Goal: Information Seeking & Learning: Learn about a topic

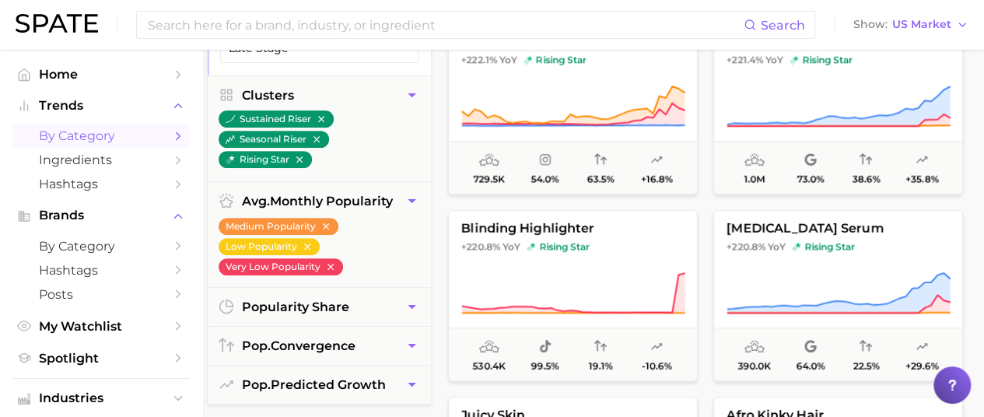
scroll to position [258, 7]
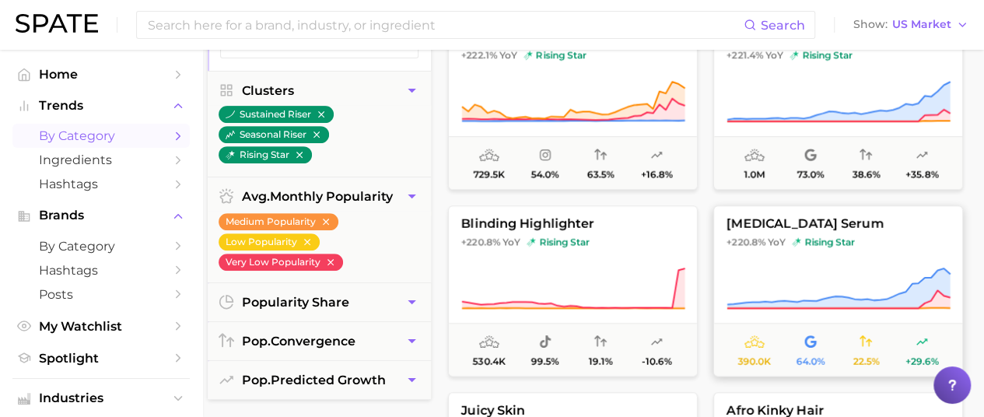
click at [748, 222] on span "[MEDICAL_DATA] serum" at bounding box center [838, 224] width 248 height 14
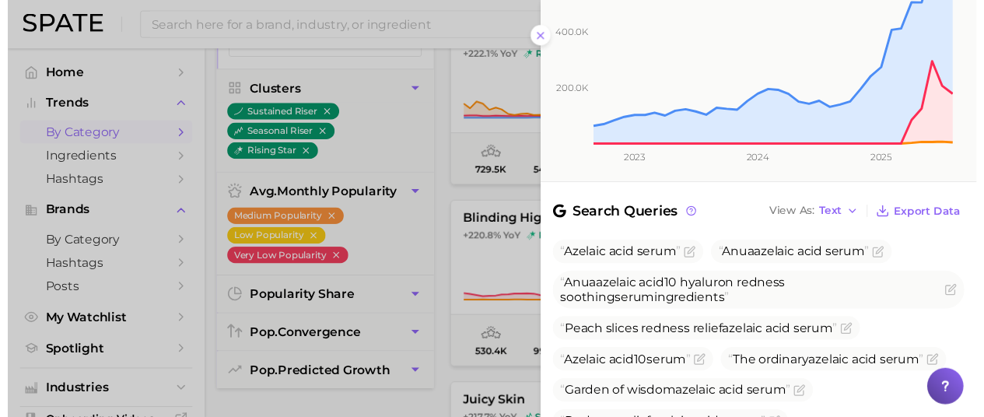
scroll to position [387, 0]
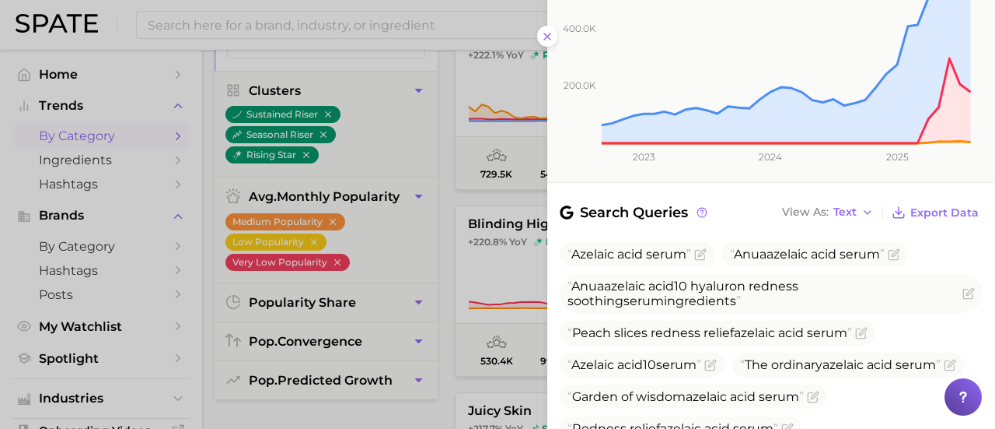
click at [322, 413] on div at bounding box center [497, 214] width 995 height 429
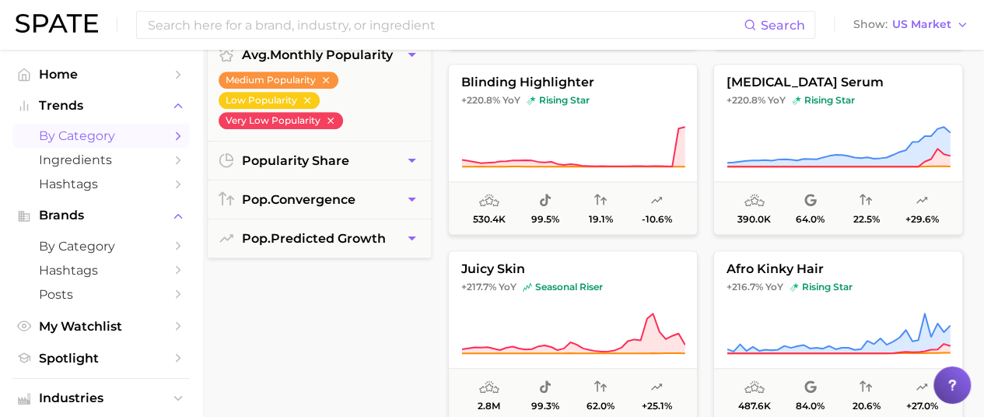
scroll to position [403, 7]
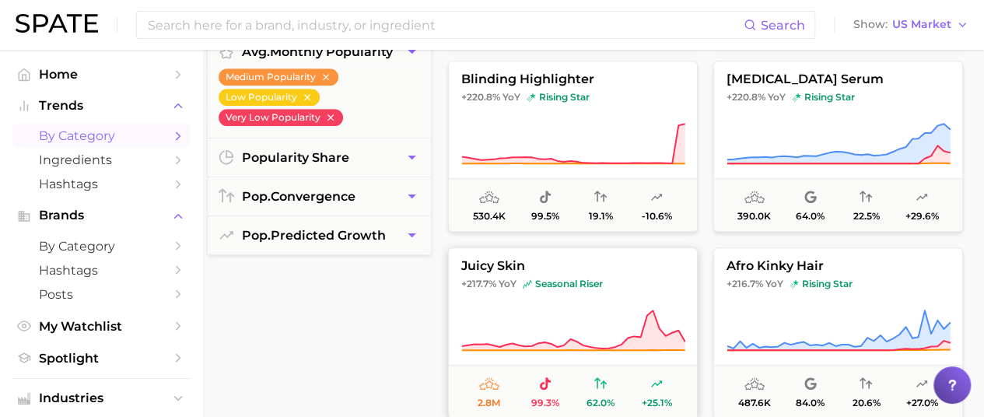
click at [483, 266] on span "juicy skin" at bounding box center [573, 266] width 248 height 14
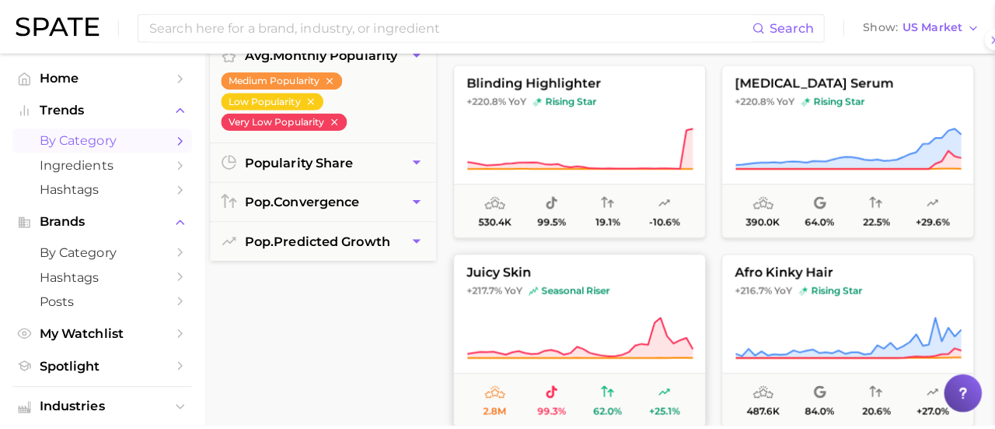
scroll to position [403, 0]
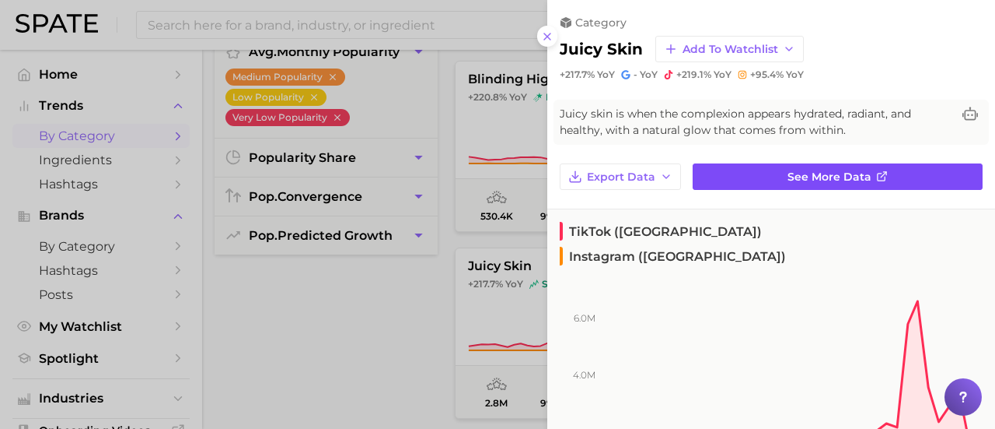
click at [777, 173] on link "See more data" at bounding box center [838, 176] width 290 height 26
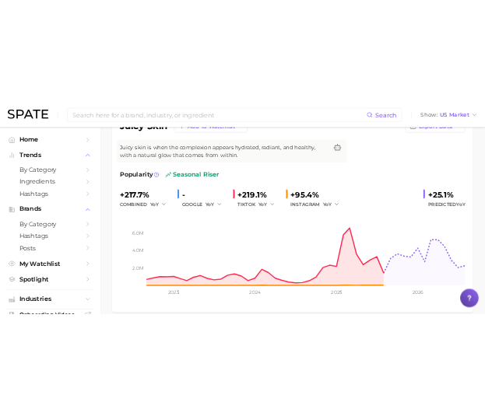
scroll to position [152, 0]
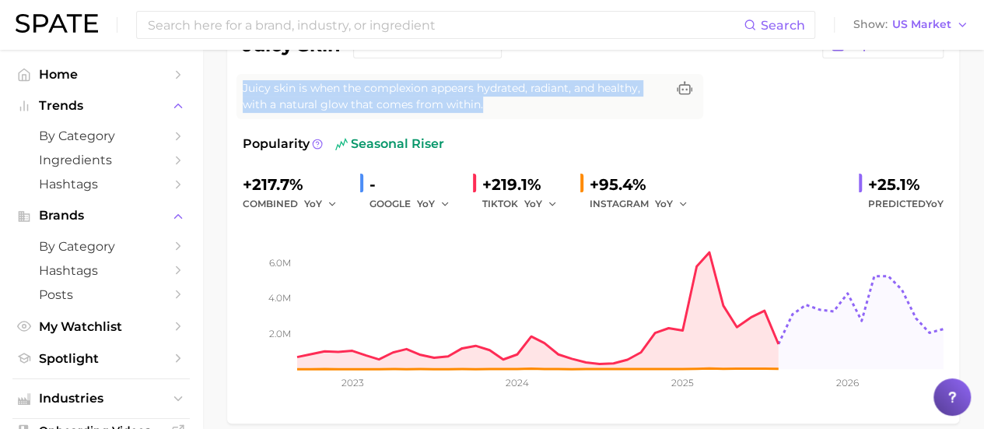
drag, startPoint x: 496, startPoint y: 107, endPoint x: 233, endPoint y: 88, distance: 263.5
click at [233, 88] on div "juicy skin Add to Watchlist Export Data Juicy skin is when the complexion appea…" at bounding box center [593, 219] width 732 height 407
copy span "Juicy skin is when the complexion appears hydrated, radiant, and healthy, with …"
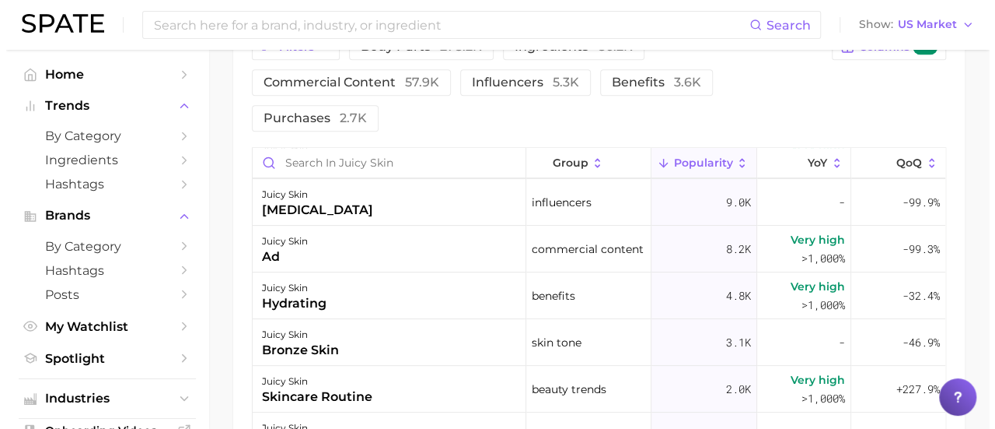
scroll to position [0, 0]
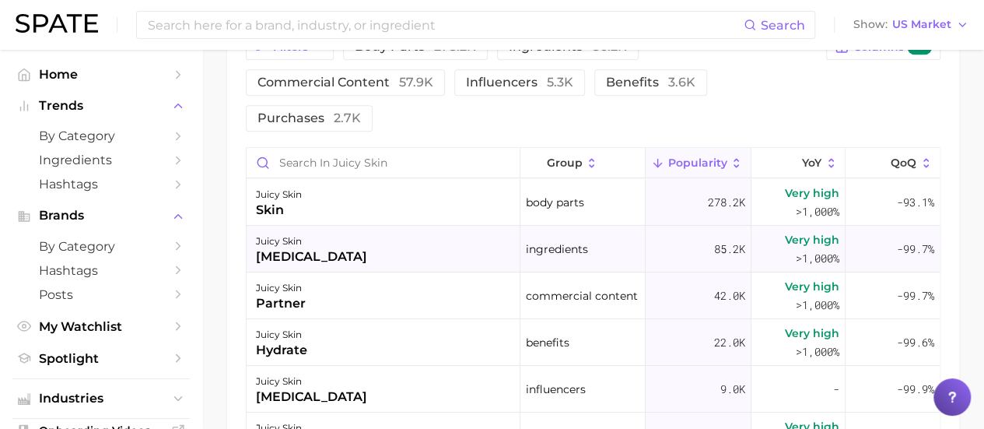
click at [333, 251] on div "[MEDICAL_DATA]" at bounding box center [311, 256] width 111 height 19
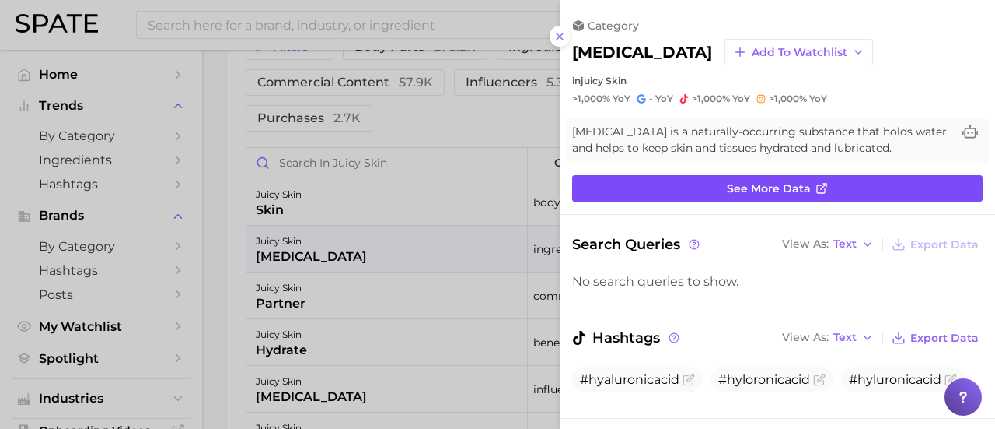
click at [778, 194] on link "See more data" at bounding box center [777, 188] width 411 height 26
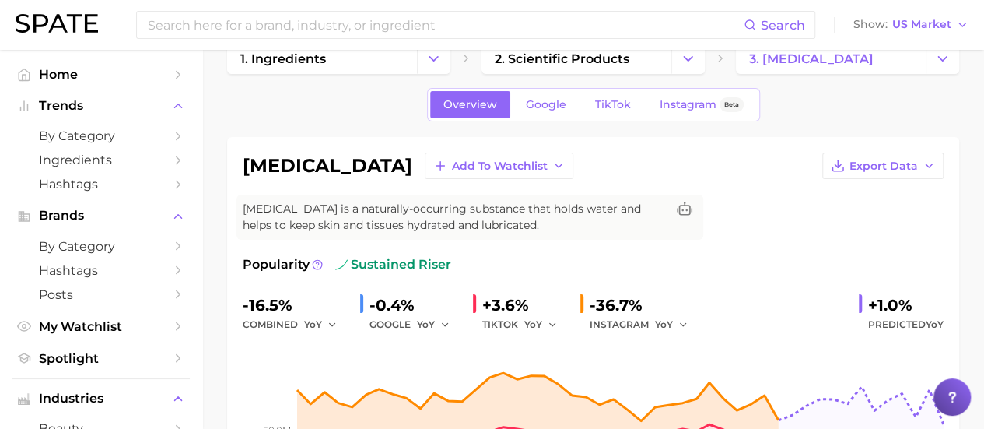
scroll to position [26, 0]
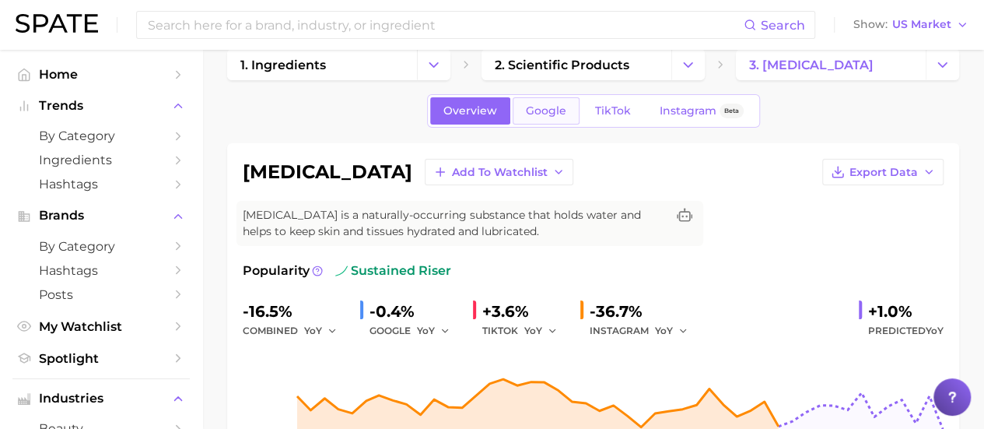
click at [548, 100] on link "Google" at bounding box center [546, 110] width 67 height 27
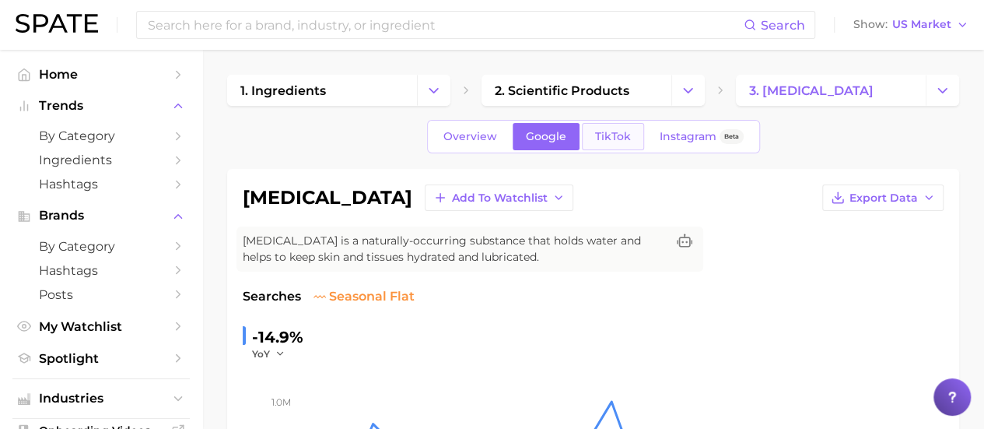
click at [605, 133] on span "TikTok" at bounding box center [613, 136] width 36 height 13
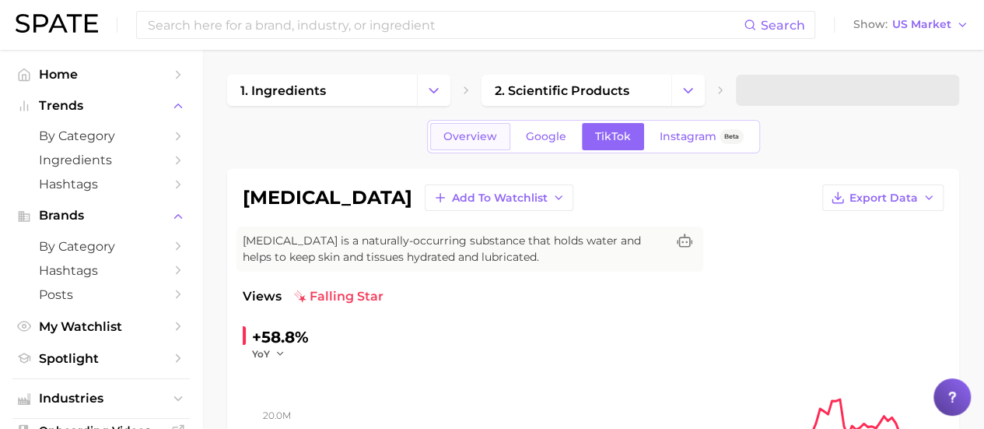
click at [469, 141] on span "Overview" at bounding box center [470, 136] width 54 height 13
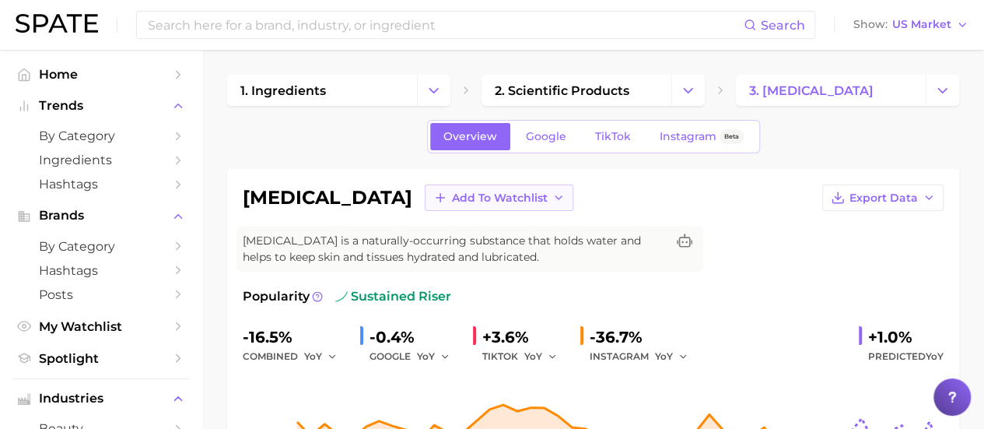
click at [524, 197] on span "Add to Watchlist" at bounding box center [500, 197] width 96 height 13
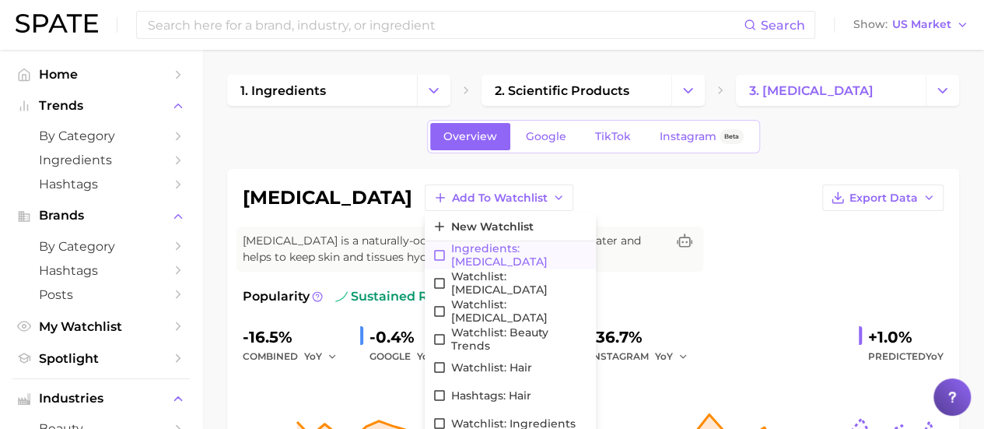
click at [489, 250] on span "Ingredients: [MEDICAL_DATA]" at bounding box center [519, 255] width 137 height 26
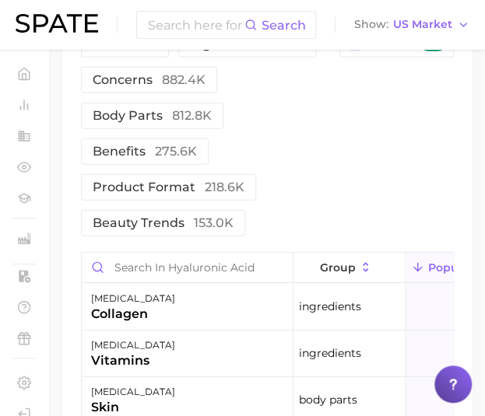
scroll to position [924, 0]
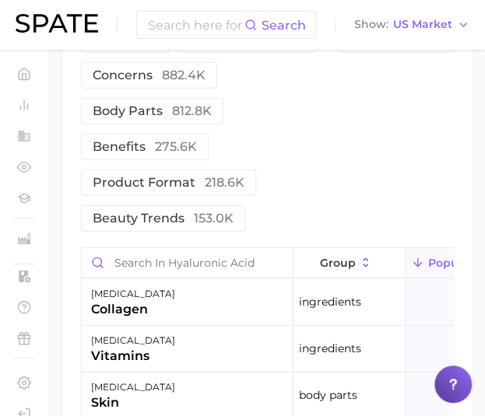
click at [355, 194] on div "Filters ingredients 4.8m concerns 882.4k body parts 812.8k benefits 275.6k prod…" at bounding box center [267, 128] width 373 height 205
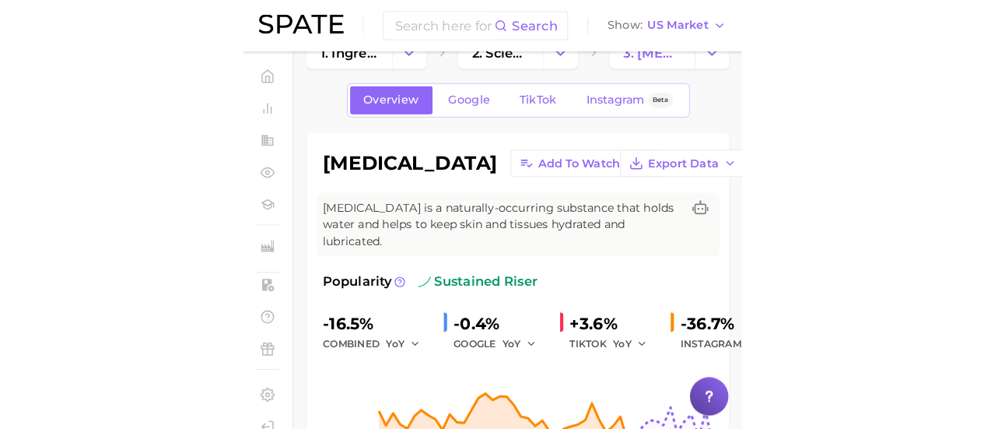
scroll to position [0, 0]
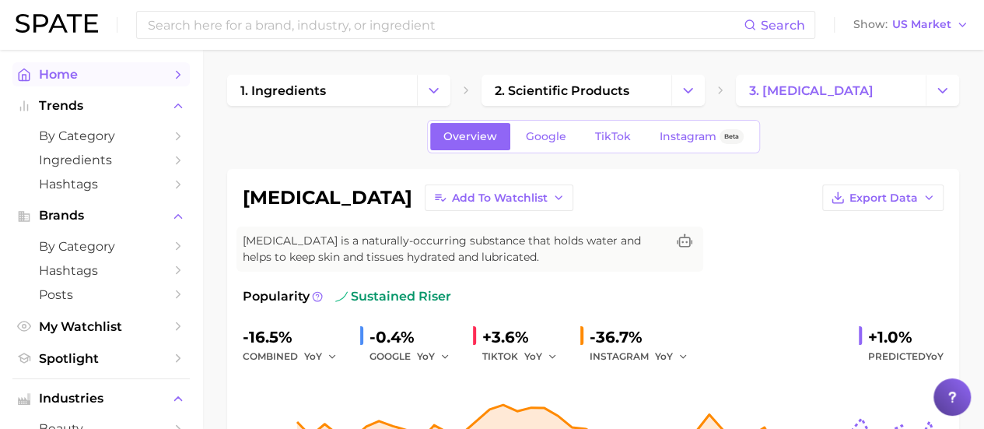
click at [92, 74] on span "Home" at bounding box center [101, 74] width 124 height 15
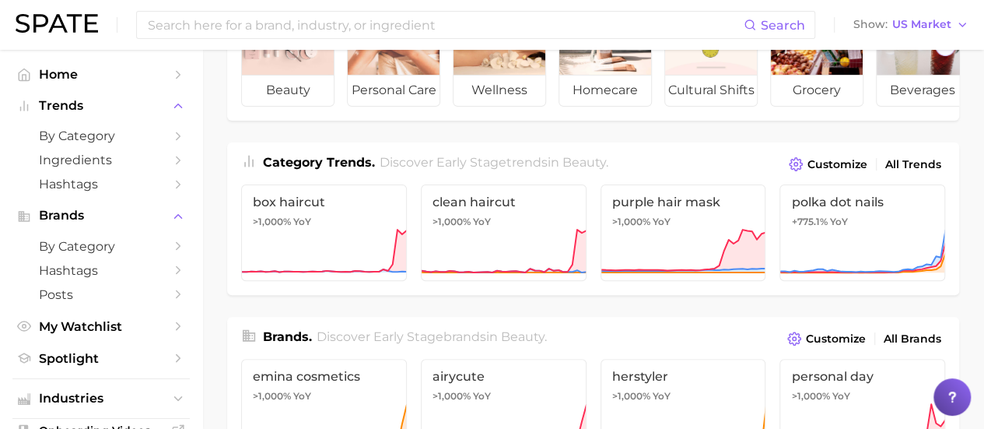
scroll to position [121, 0]
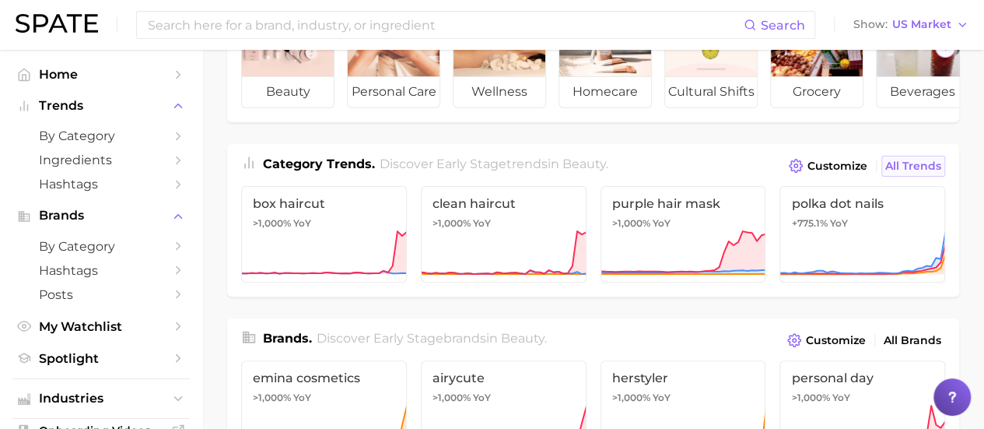
click at [900, 177] on link "All Trends" at bounding box center [913, 166] width 64 height 21
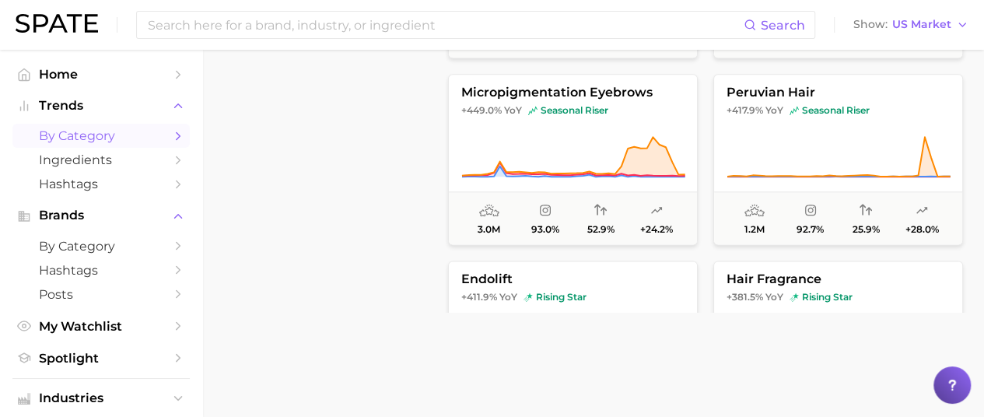
scroll to position [436, 0]
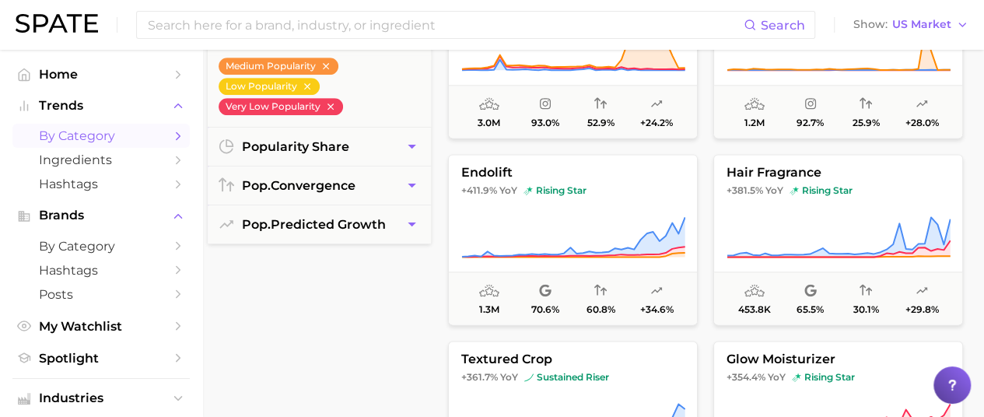
scroll to position [404, 7]
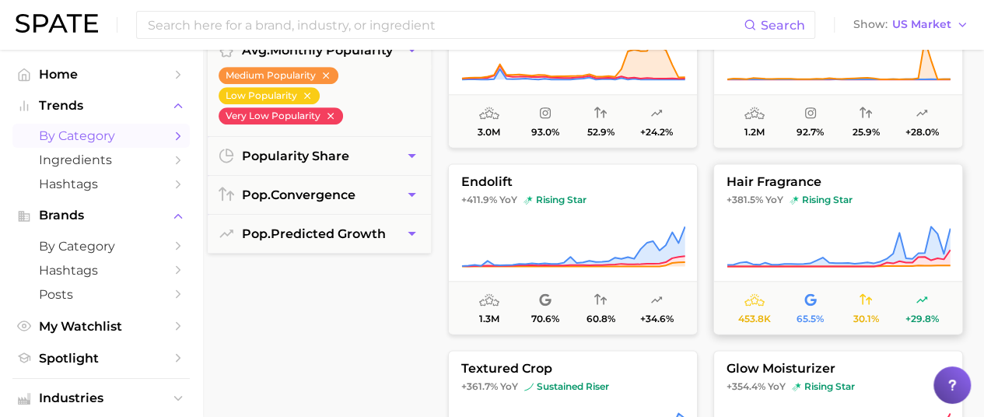
click at [832, 204] on span "rising star" at bounding box center [820, 200] width 63 height 12
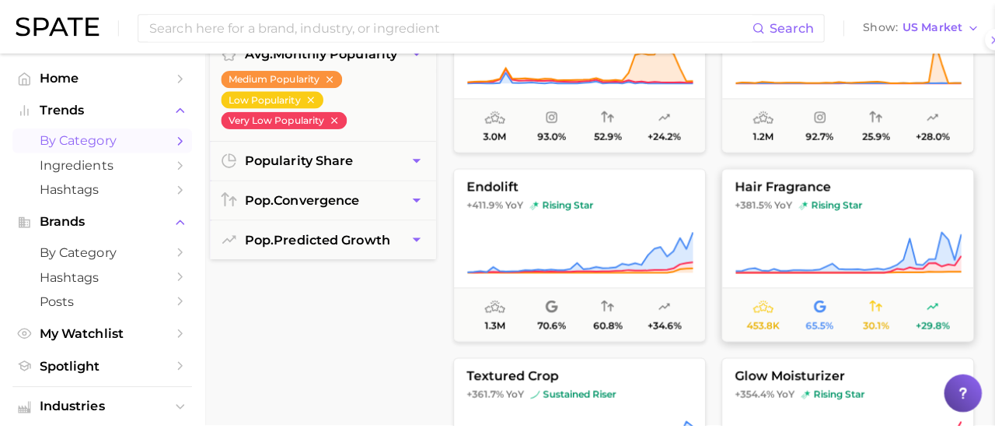
scroll to position [404, 0]
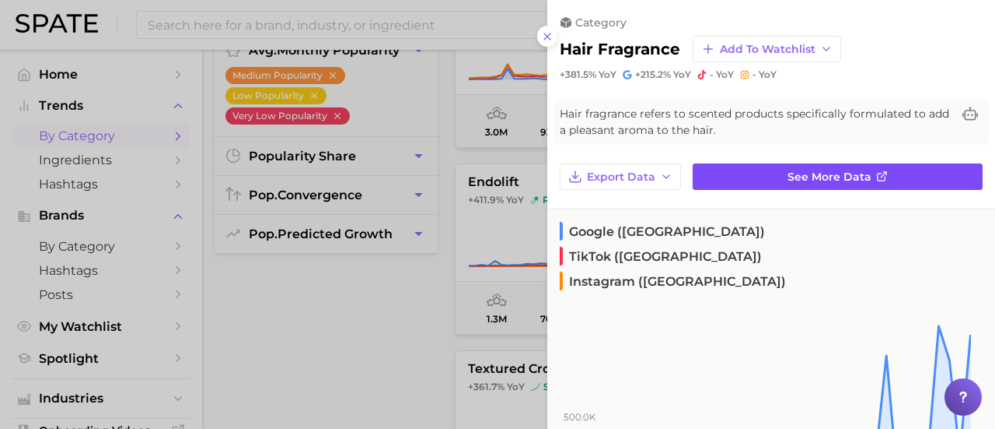
click at [780, 167] on link "See more data" at bounding box center [838, 176] width 290 height 26
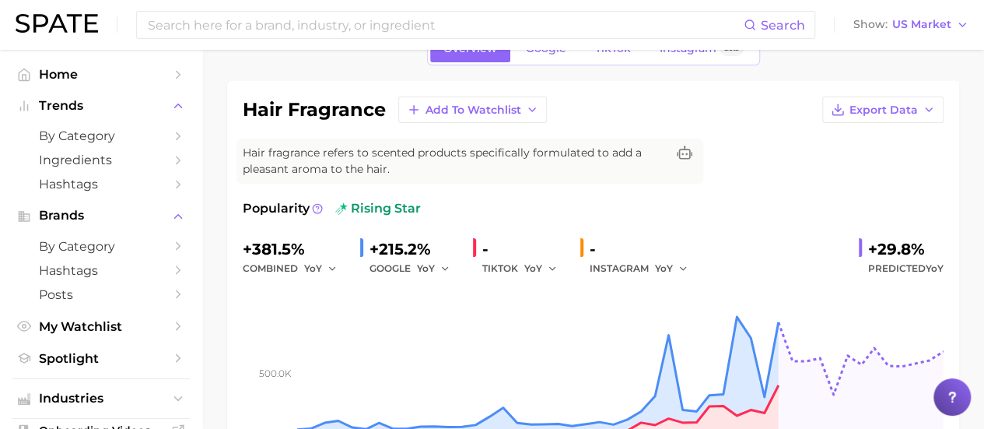
scroll to position [92, 0]
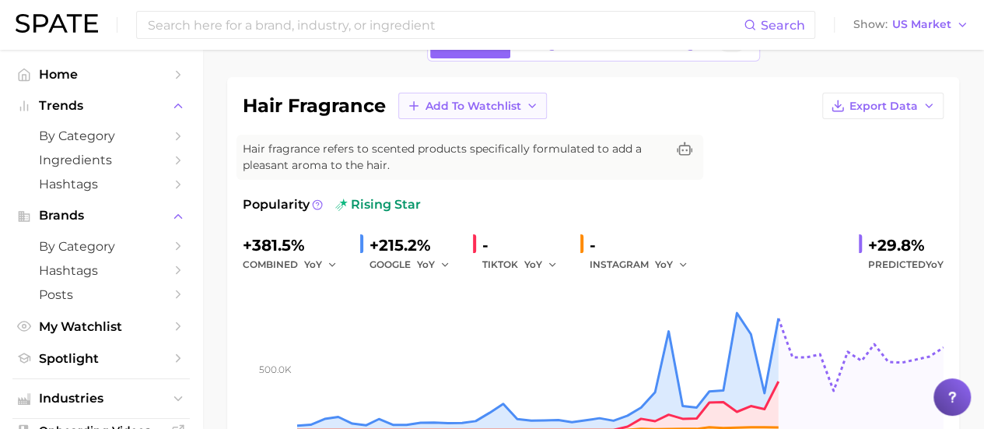
click at [473, 114] on button "Add to Watchlist" at bounding box center [472, 106] width 149 height 26
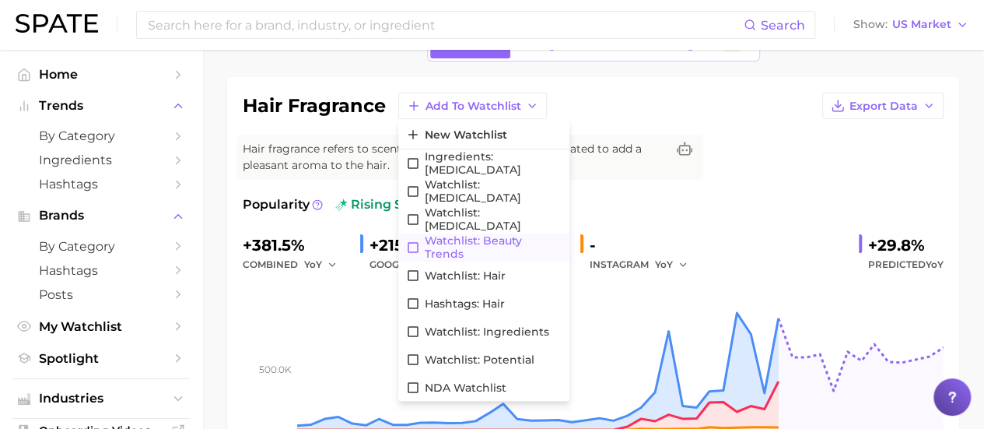
click at [476, 247] on span "Watchlist: Beauty Trends" at bounding box center [493, 247] width 137 height 26
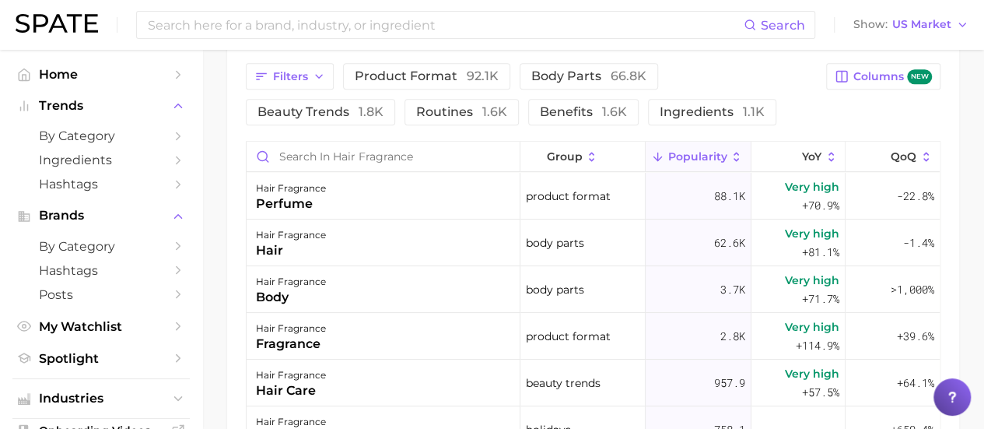
scroll to position [838, 0]
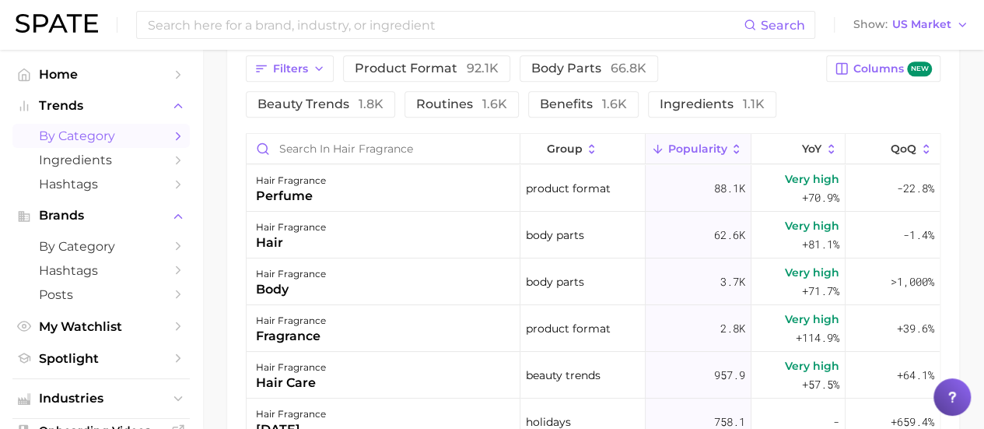
click at [126, 131] on span "by Category" at bounding box center [101, 135] width 124 height 15
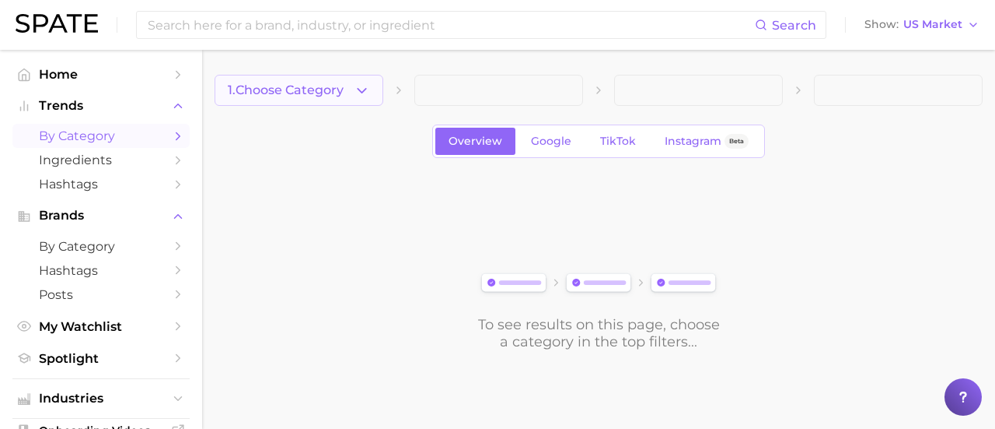
click at [355, 93] on icon "button" at bounding box center [362, 90] width 16 height 16
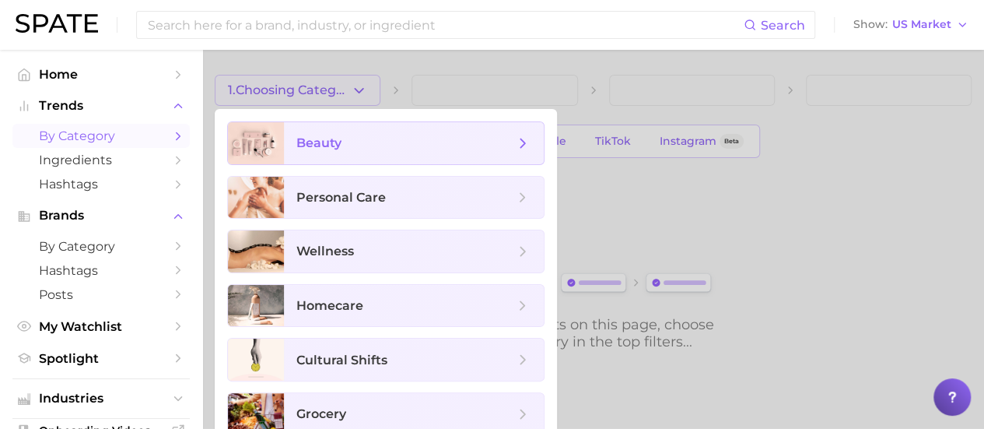
click at [341, 150] on span "beauty" at bounding box center [405, 143] width 218 height 17
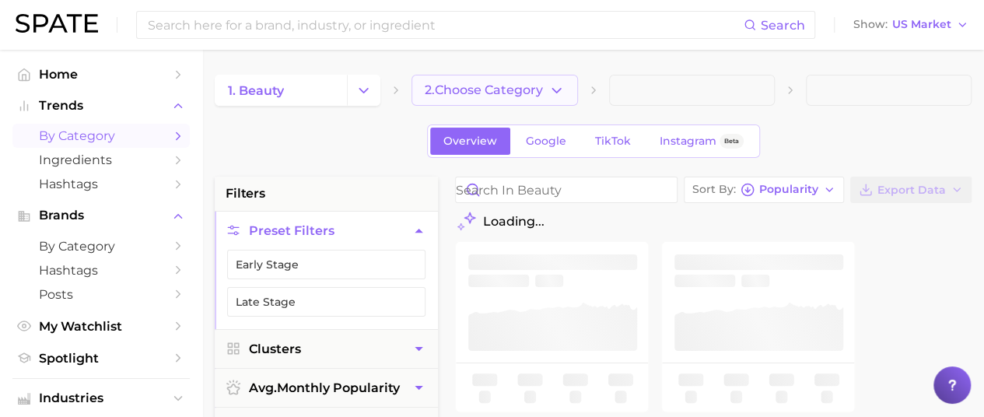
click at [561, 93] on icon "button" at bounding box center [556, 90] width 16 height 16
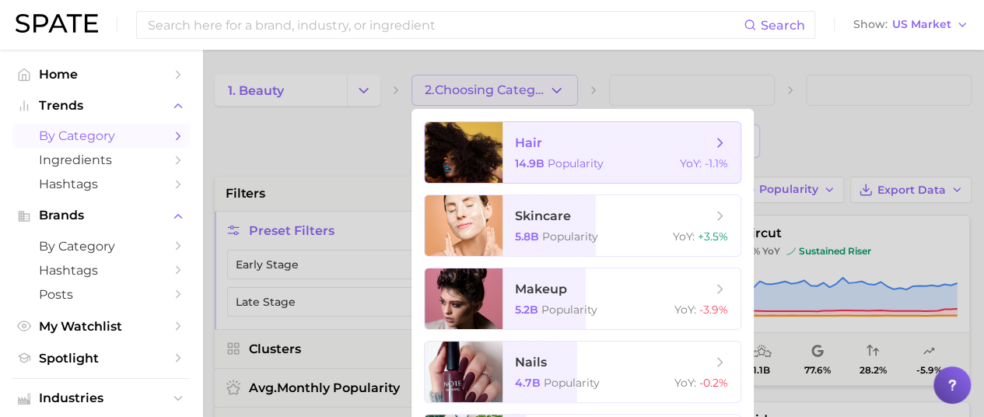
click at [558, 163] on span "Popularity" at bounding box center [576, 163] width 56 height 14
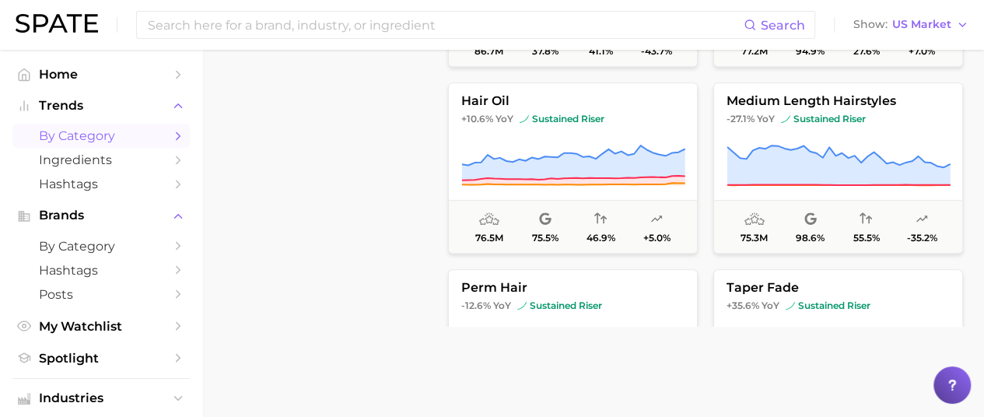
scroll to position [2862, 0]
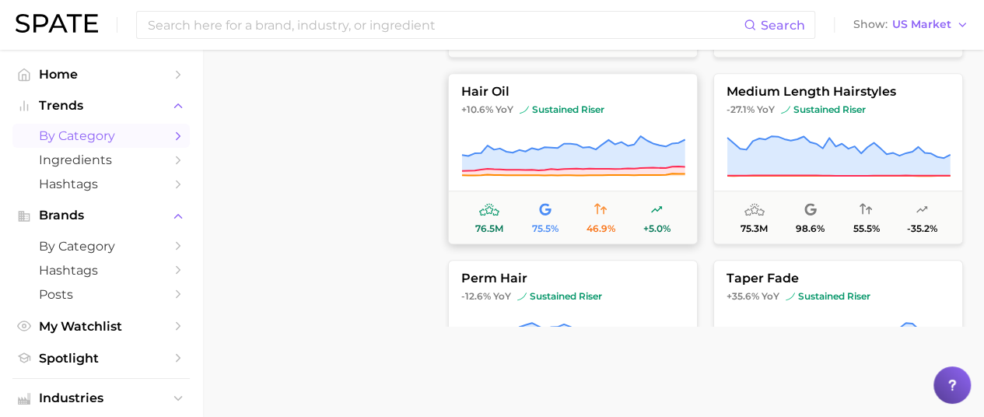
click at [561, 116] on button "hair oil +10.6% YoY sustained riser 76.5m 75.5% 46.9% +5.0%" at bounding box center [573, 158] width 250 height 171
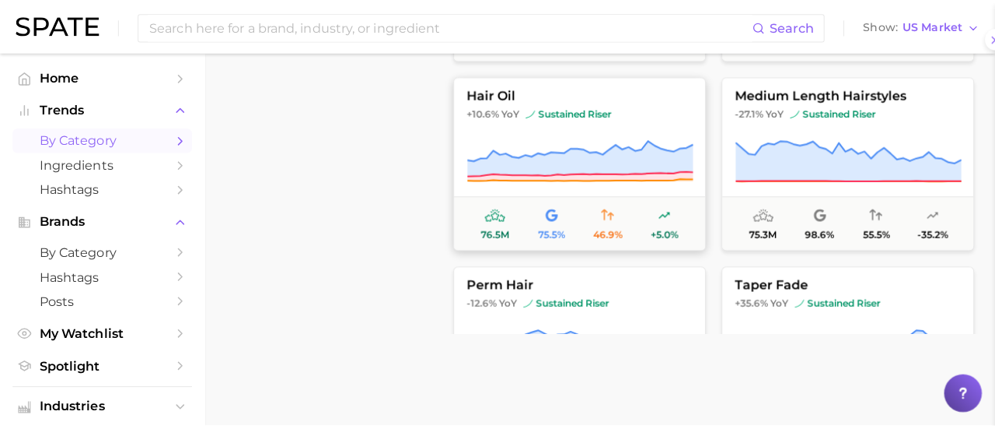
scroll to position [639, 0]
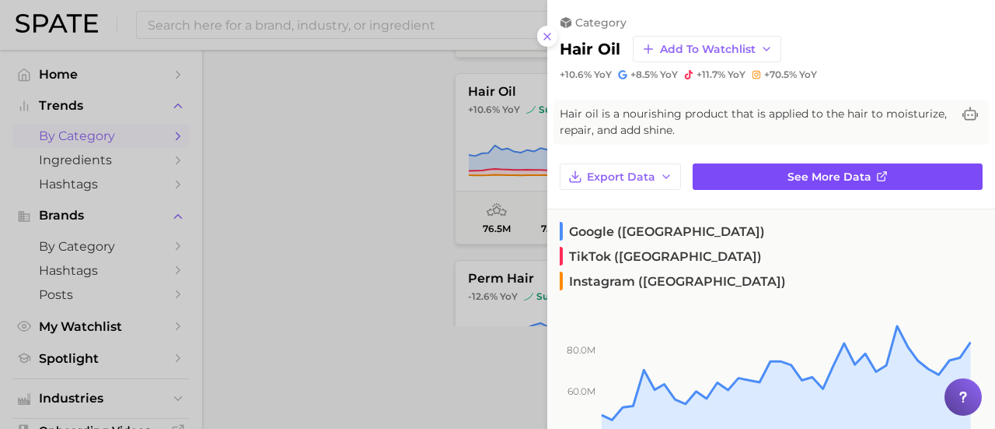
click at [810, 180] on span "See more data" at bounding box center [830, 176] width 84 height 13
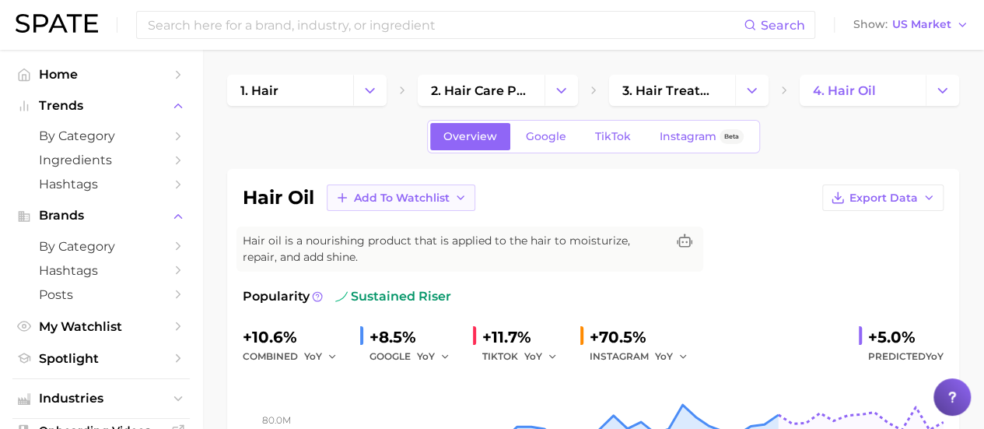
click at [456, 193] on icon "button" at bounding box center [460, 197] width 12 height 12
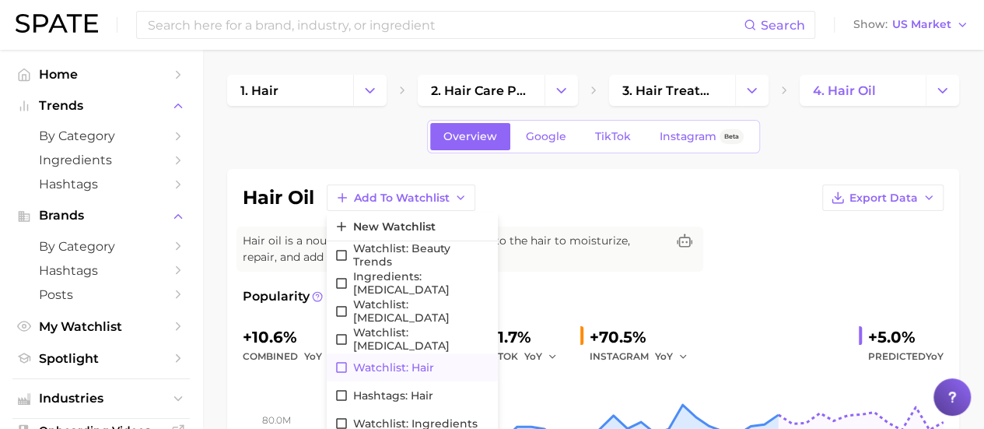
click at [418, 363] on span "Watchlist: Hair" at bounding box center [393, 367] width 81 height 13
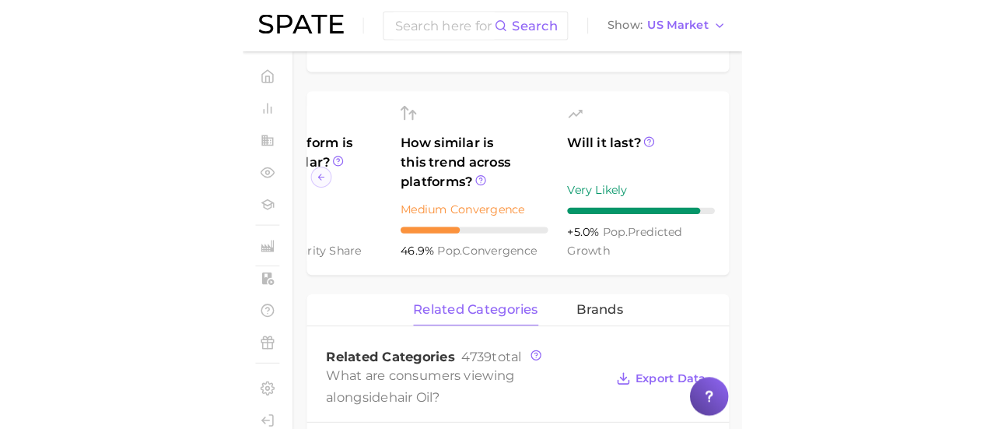
scroll to position [0, 256]
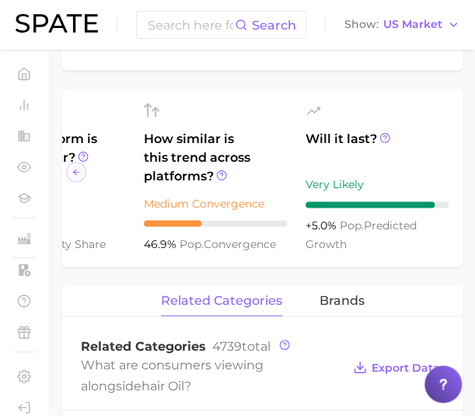
click at [404, 113] on ul "How big is this trend? Very High Popularity 76.5m avg. monthly popularity Which…" at bounding box center [262, 178] width 401 height 178
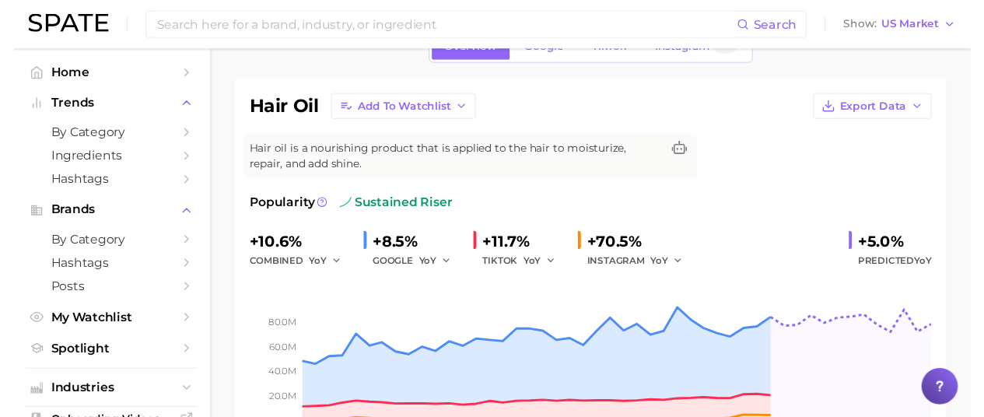
scroll to position [0, 0]
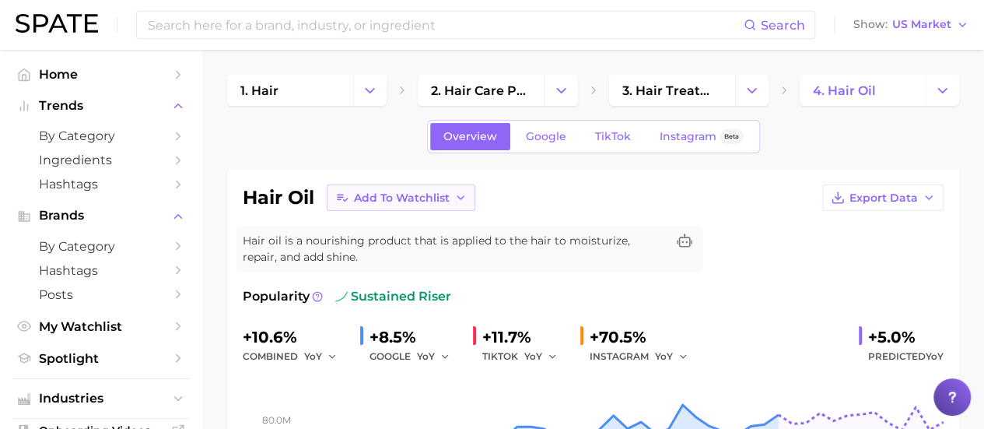
click at [470, 189] on button "Add to Watchlist" at bounding box center [401, 197] width 149 height 26
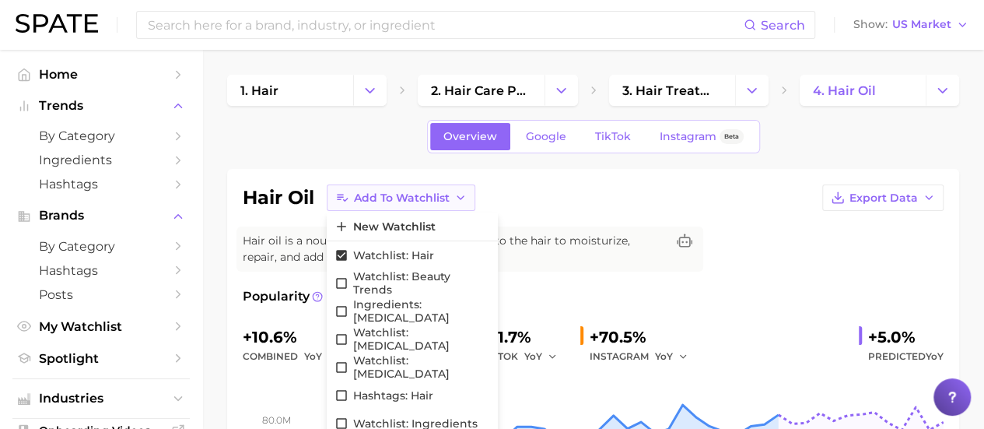
click at [470, 189] on button "Add to Watchlist" at bounding box center [401, 197] width 149 height 26
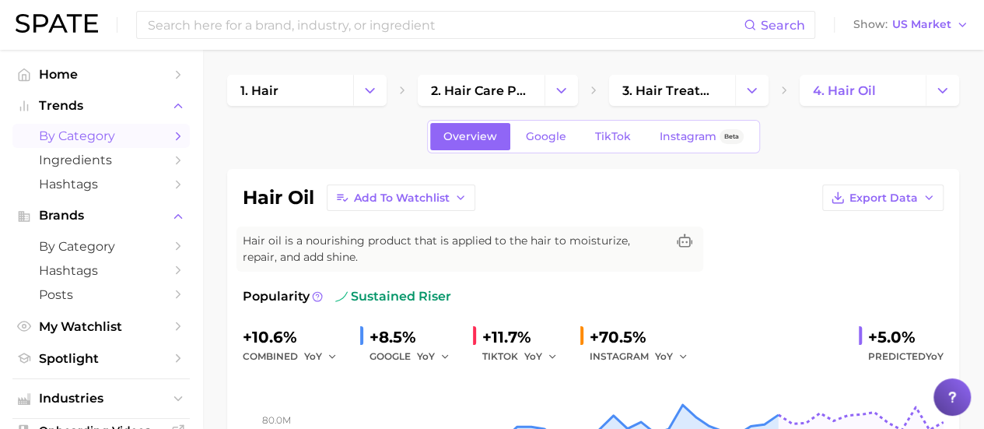
click at [146, 142] on span "by Category" at bounding box center [101, 135] width 124 height 15
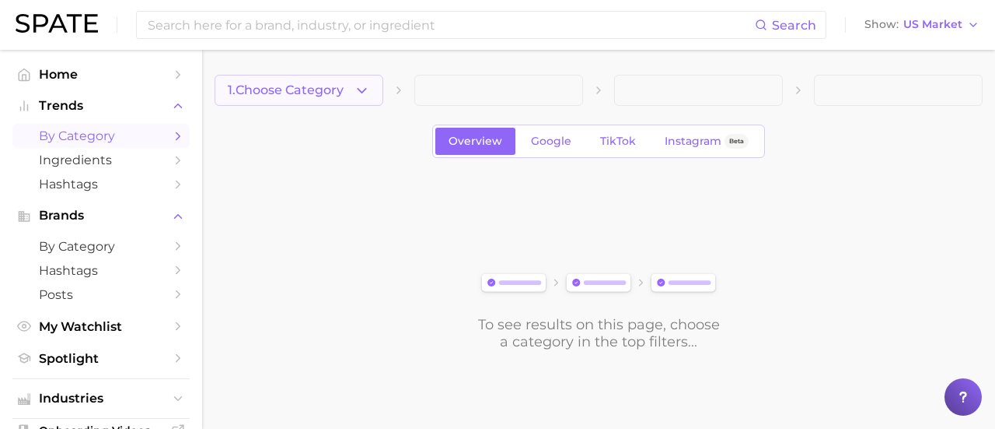
click at [369, 82] on icon "button" at bounding box center [362, 90] width 16 height 16
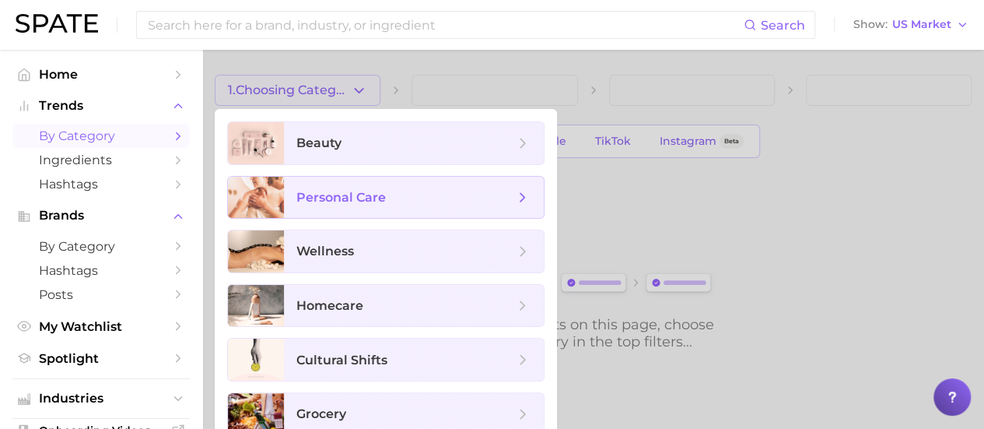
click at [364, 190] on span "personal care" at bounding box center [340, 197] width 89 height 15
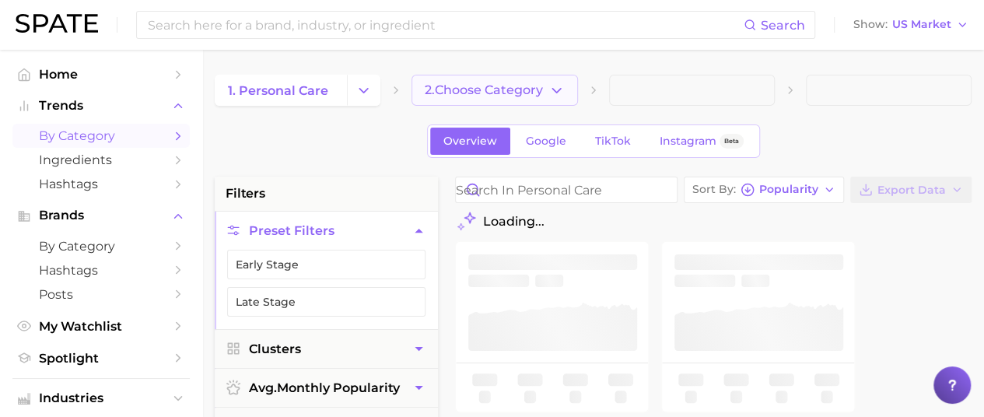
click at [520, 85] on span "2. Choose Category" at bounding box center [484, 90] width 118 height 14
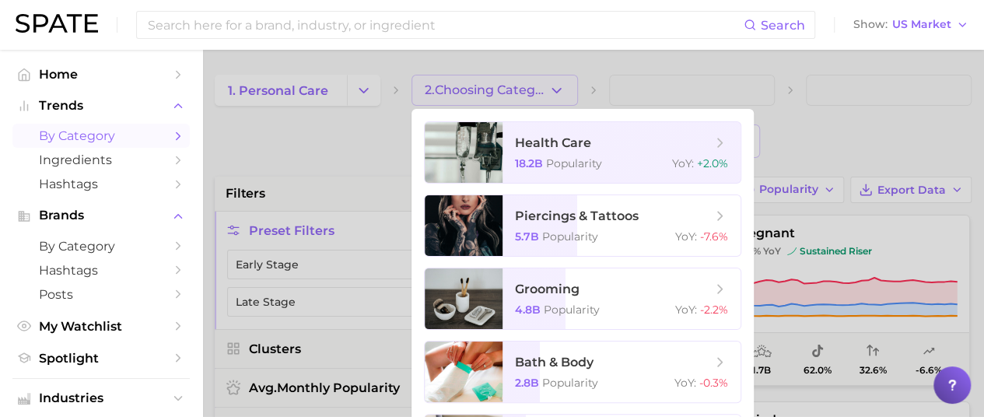
click at [360, 88] on div at bounding box center [492, 208] width 984 height 417
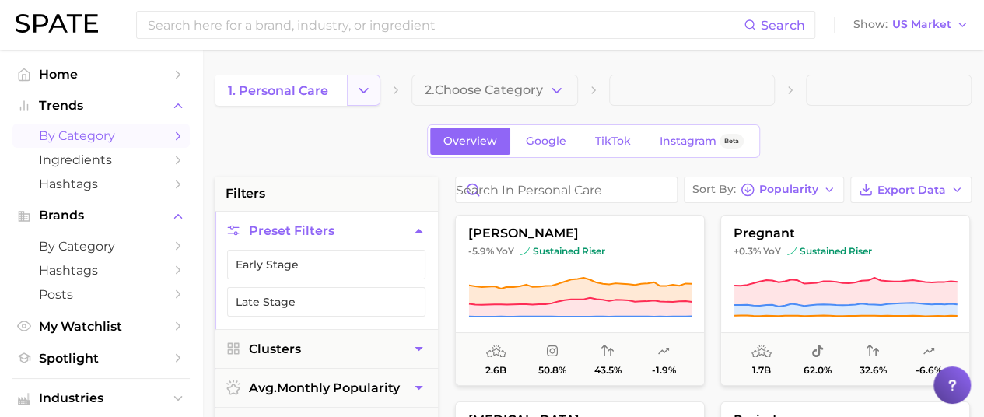
click at [361, 89] on polyline "Change Category" at bounding box center [364, 90] width 9 height 4
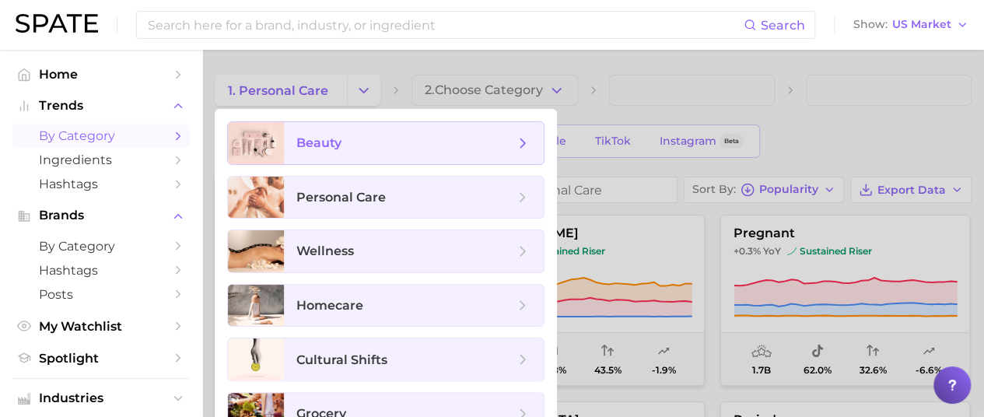
click at [378, 127] on span "beauty" at bounding box center [414, 143] width 260 height 42
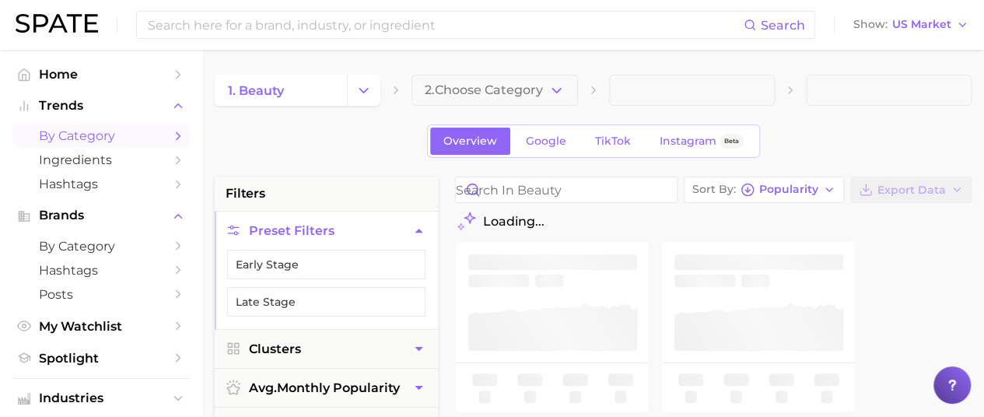
click at [586, 76] on div "1. beauty 2. Choose Category" at bounding box center [593, 90] width 757 height 31
click at [543, 92] on span "2. Choose Category" at bounding box center [484, 90] width 118 height 14
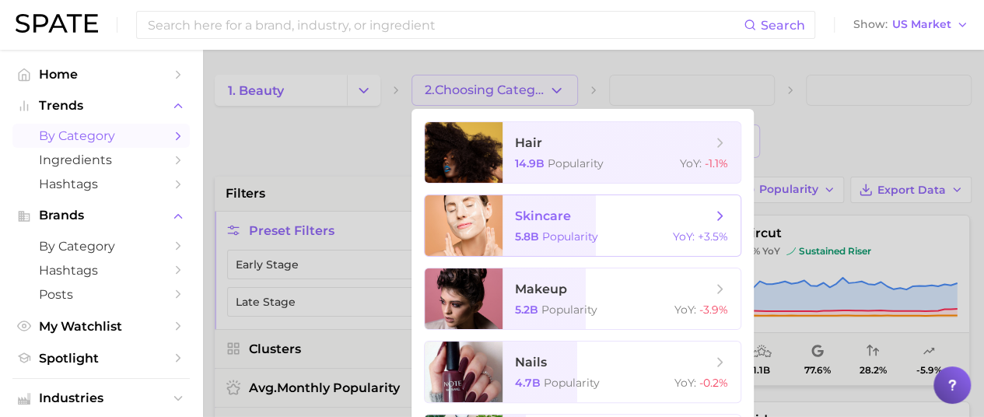
click at [556, 206] on span "skincare 5.8b Popularity YoY : +3.5%" at bounding box center [621, 225] width 238 height 61
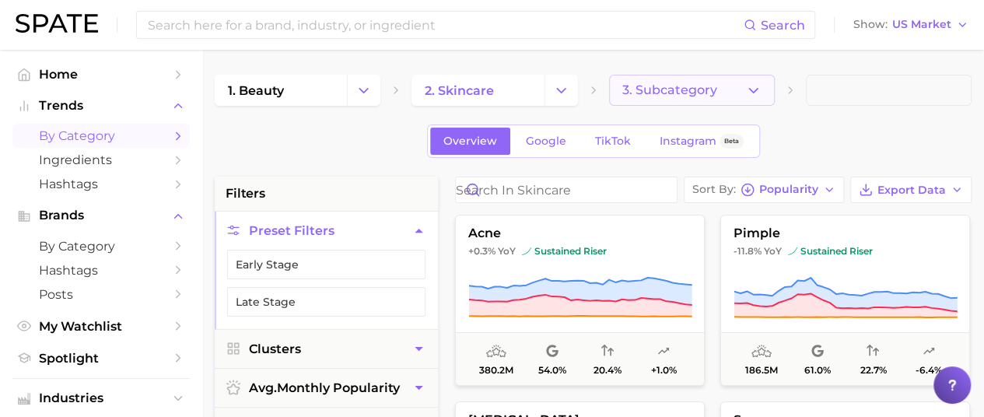
click at [750, 79] on button "3. Subcategory" at bounding box center [692, 90] width 166 height 31
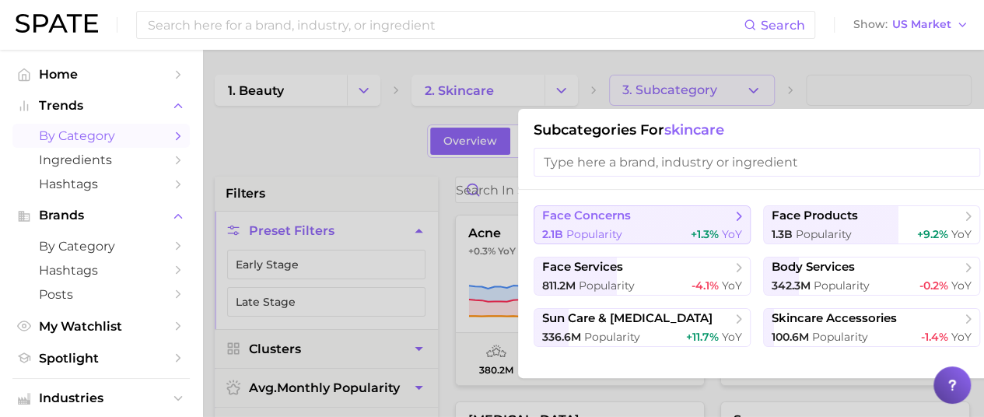
click at [709, 214] on span "face concerns" at bounding box center [636, 216] width 189 height 16
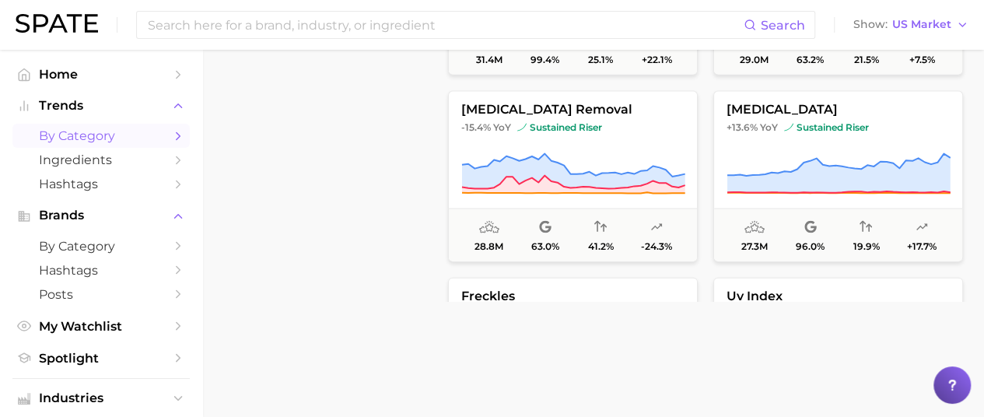
scroll to position [1151, 0]
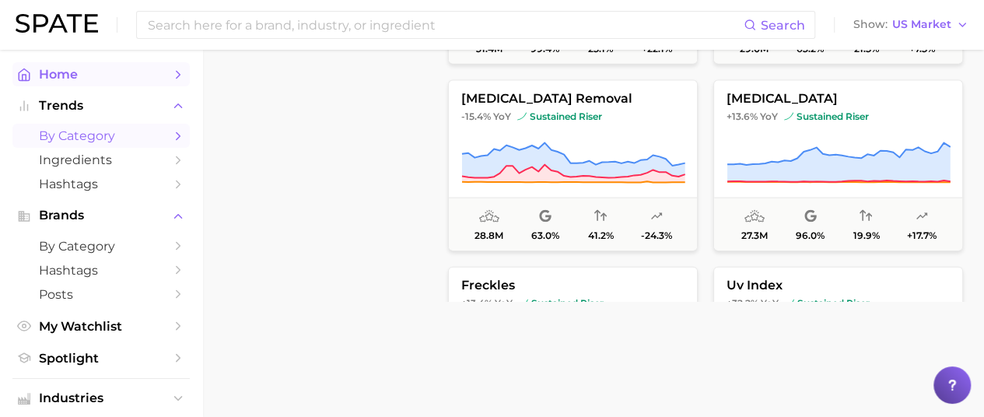
click at [112, 69] on span "Home" at bounding box center [101, 74] width 124 height 15
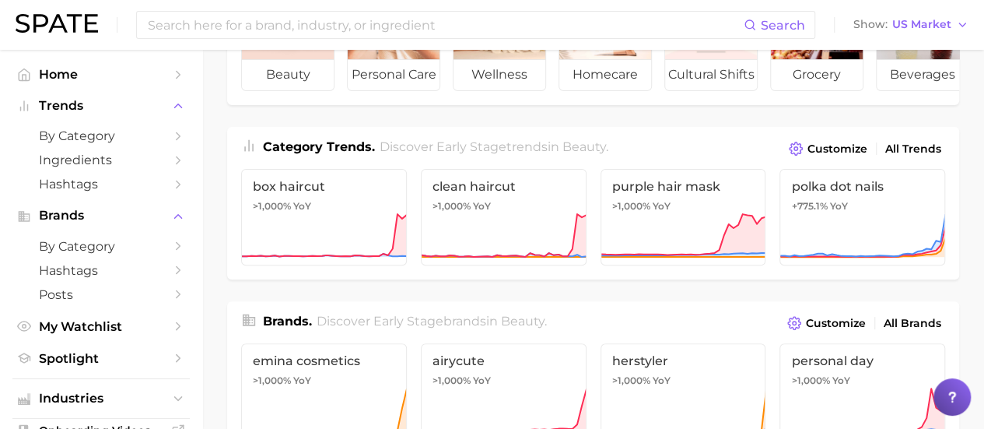
scroll to position [145, 0]
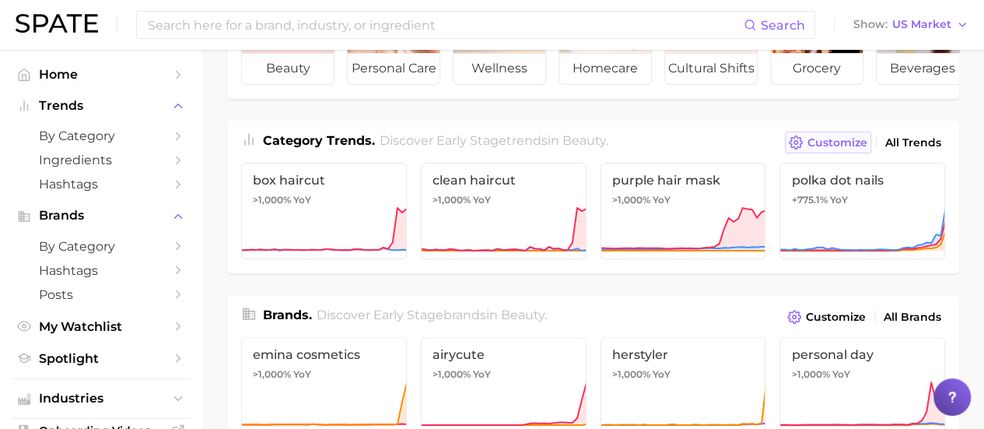
click at [820, 149] on span "Customize" at bounding box center [837, 142] width 60 height 13
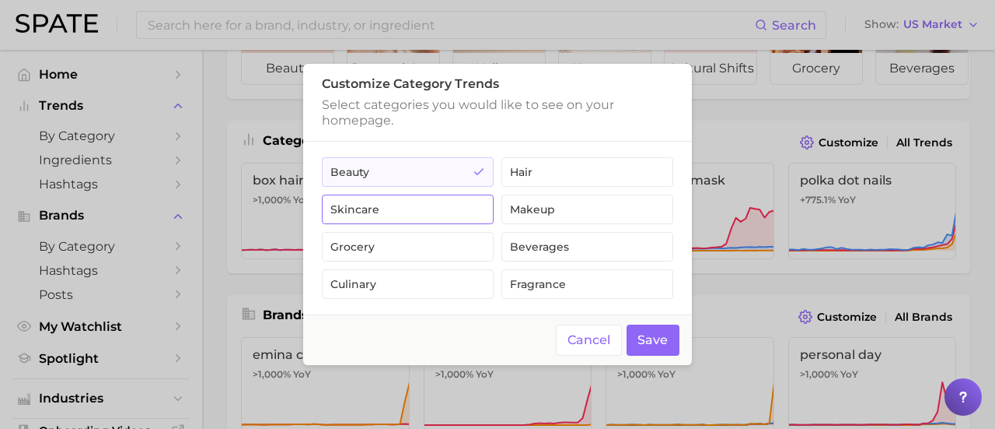
click at [465, 214] on button "skincare" at bounding box center [408, 209] width 172 height 30
click at [650, 343] on button "Save" at bounding box center [654, 340] width 54 height 32
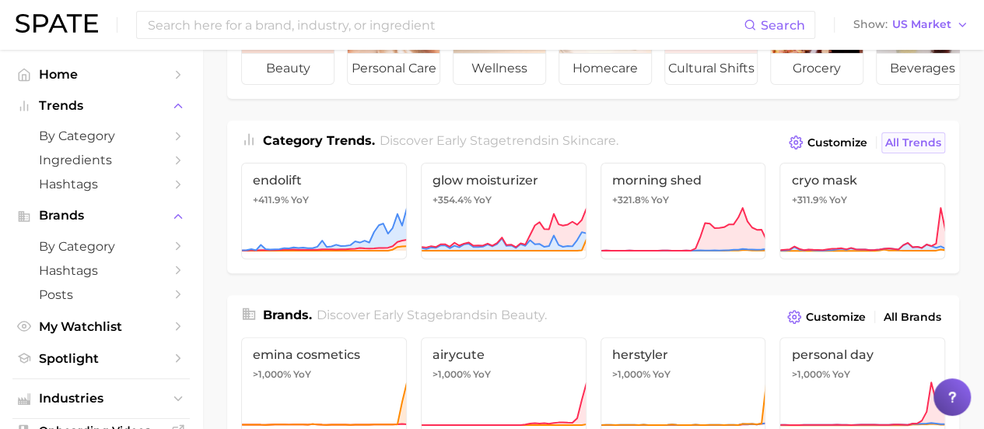
click at [931, 149] on span "All Trends" at bounding box center [913, 142] width 56 height 13
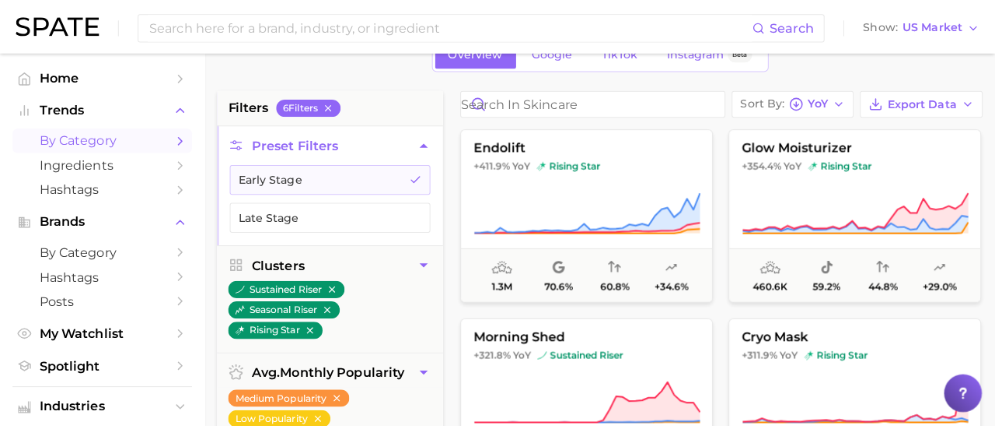
scroll to position [83, 0]
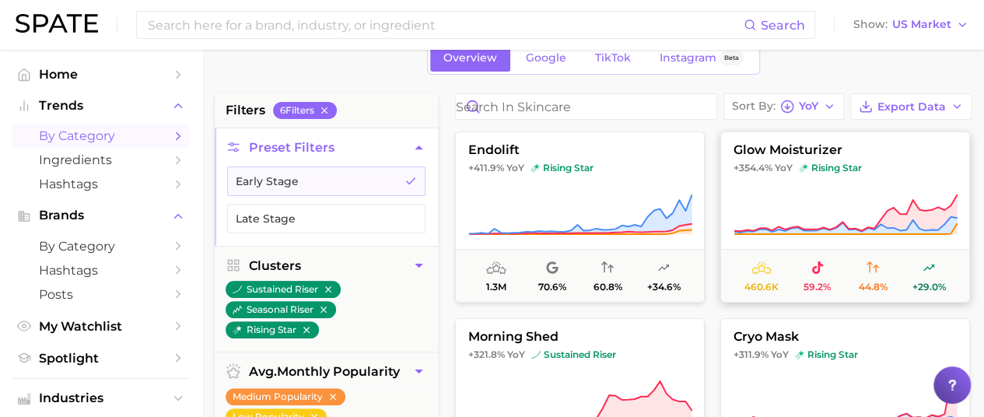
click at [796, 145] on span "glow moisturizer" at bounding box center [845, 150] width 248 height 14
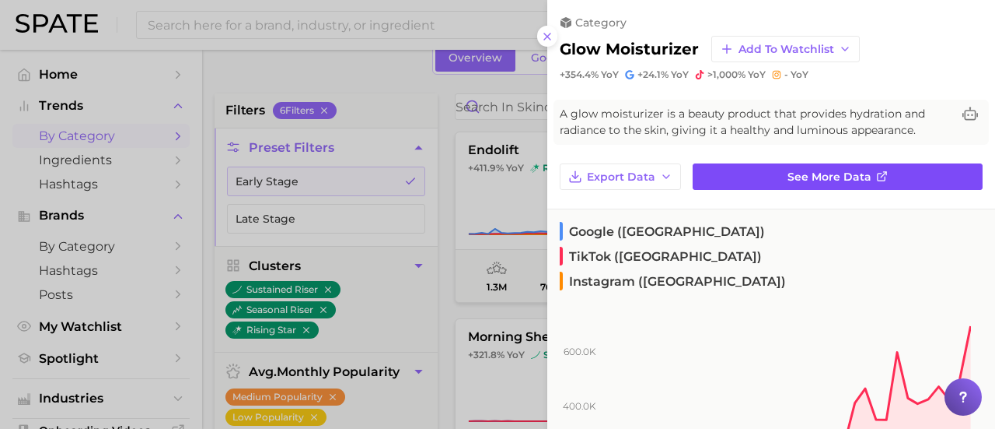
click at [757, 184] on link "See more data" at bounding box center [838, 176] width 290 height 26
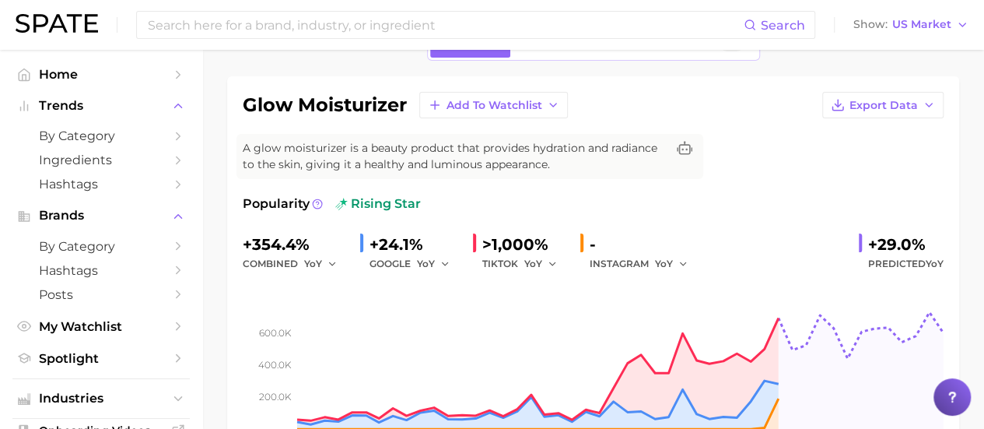
scroll to position [54, 0]
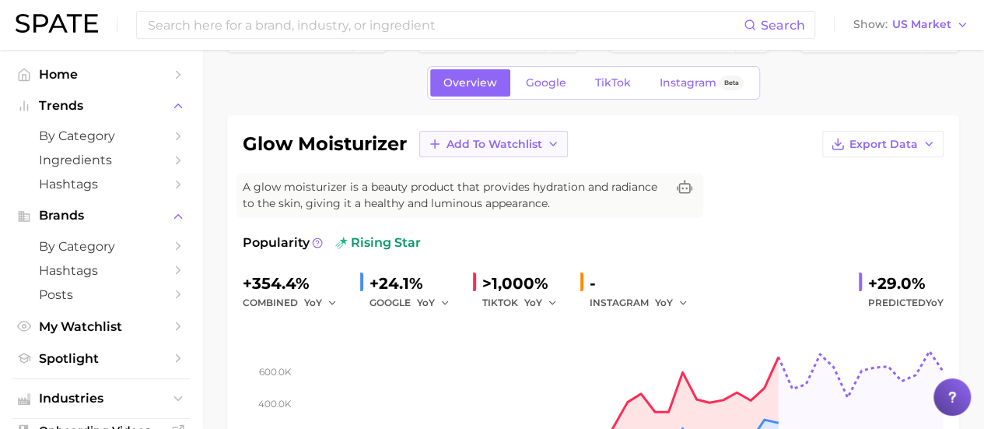
click at [548, 138] on icon "button" at bounding box center [553, 144] width 12 height 12
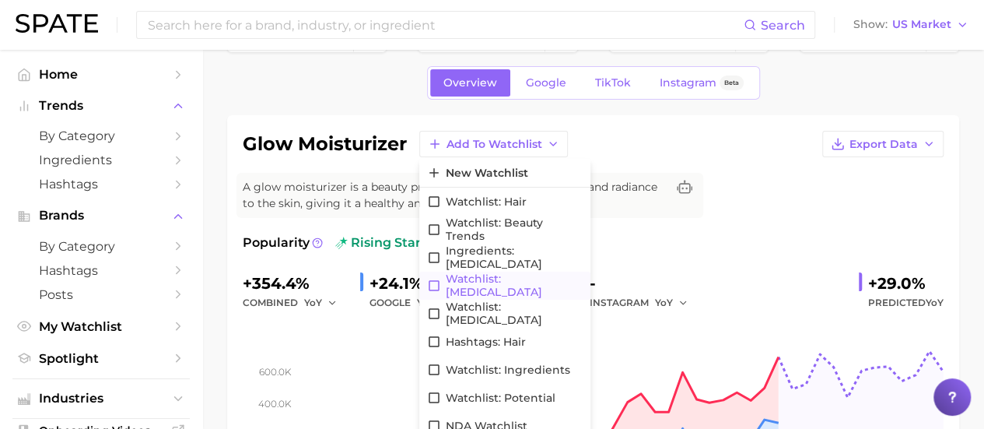
click at [498, 285] on span "Watchlist: [MEDICAL_DATA]" at bounding box center [514, 285] width 137 height 26
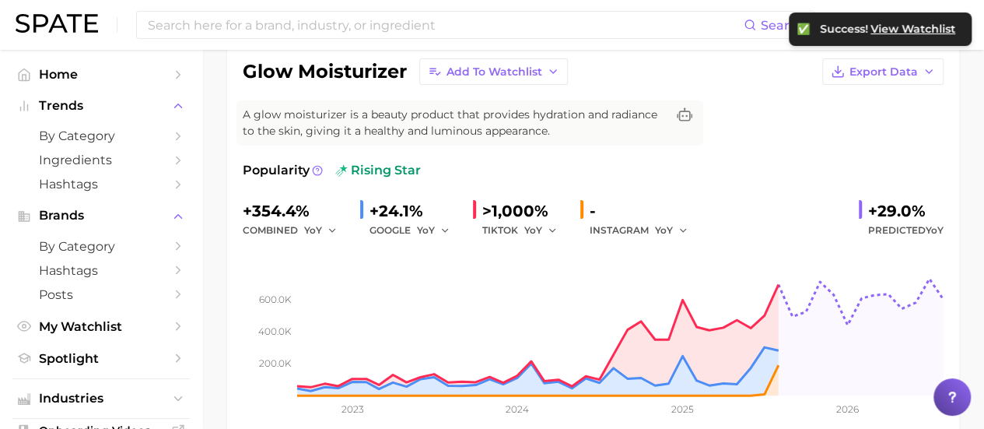
scroll to position [0, 0]
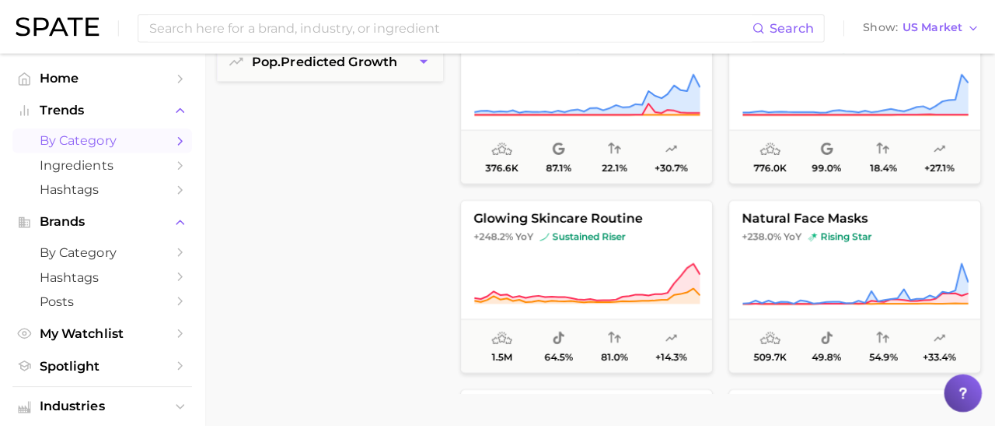
scroll to position [598, 0]
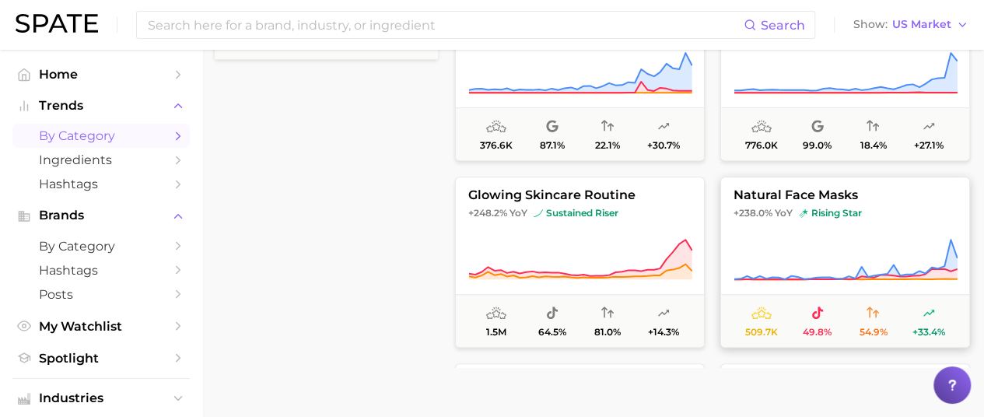
click at [776, 195] on span "natural face masks" at bounding box center [845, 195] width 248 height 14
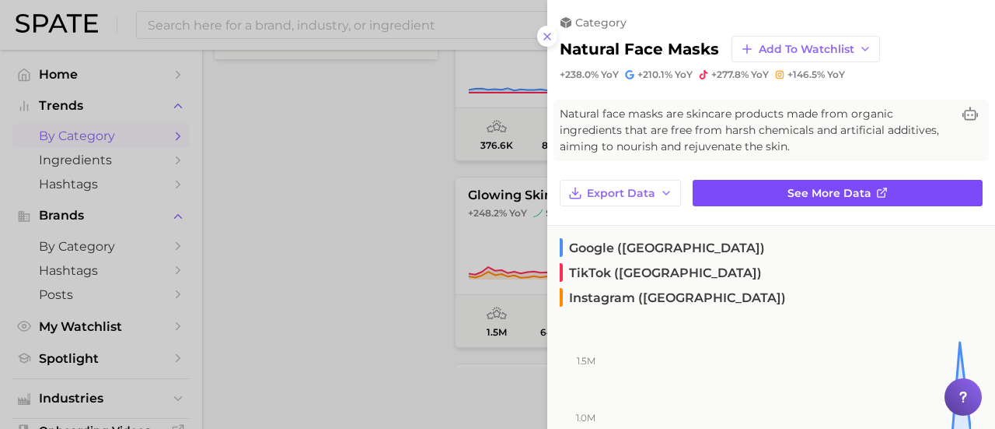
click at [876, 194] on icon at bounding box center [882, 193] width 12 height 12
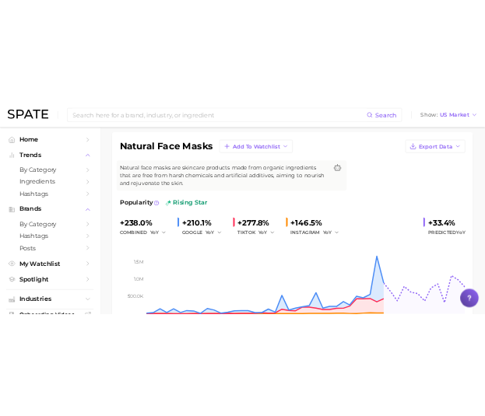
scroll to position [117, 0]
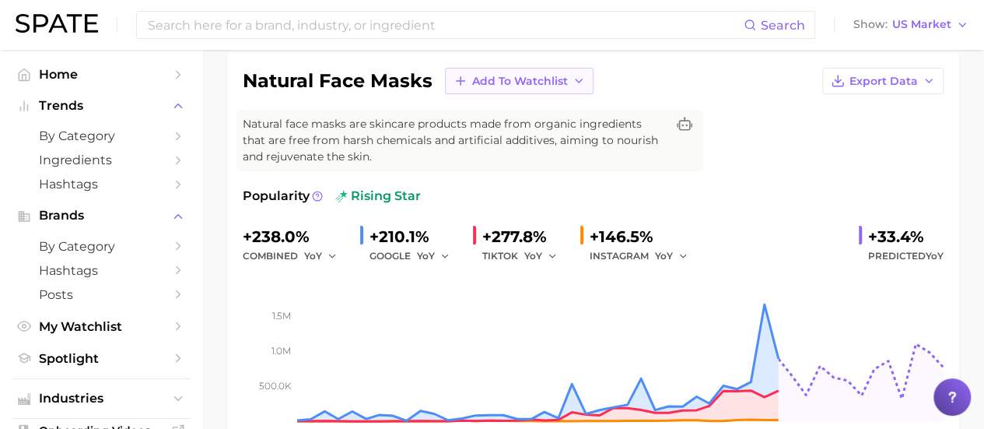
click at [583, 81] on icon "button" at bounding box center [578, 81] width 12 height 12
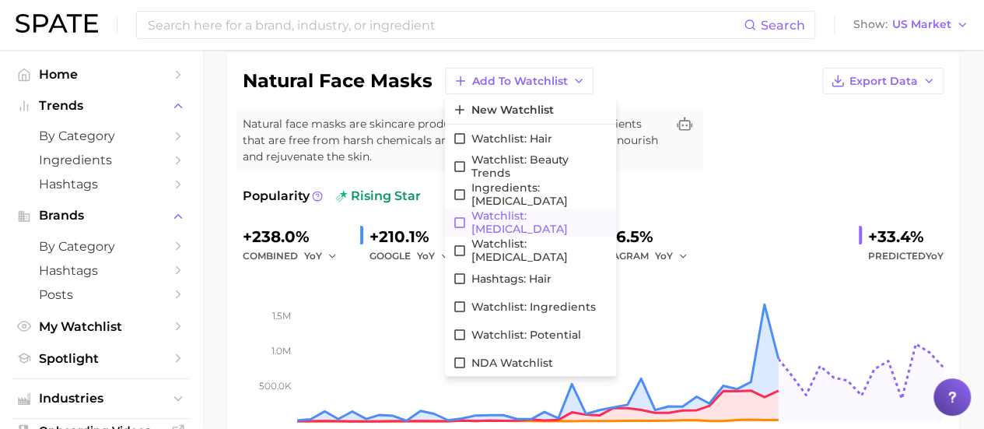
click at [521, 220] on span "Watchlist: [MEDICAL_DATA]" at bounding box center [539, 222] width 137 height 26
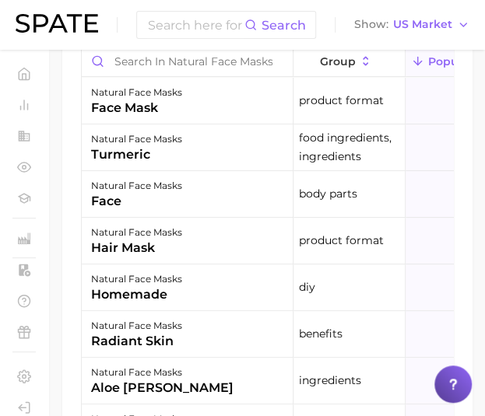
scroll to position [1184, 0]
